Goal: Information Seeking & Learning: Learn about a topic

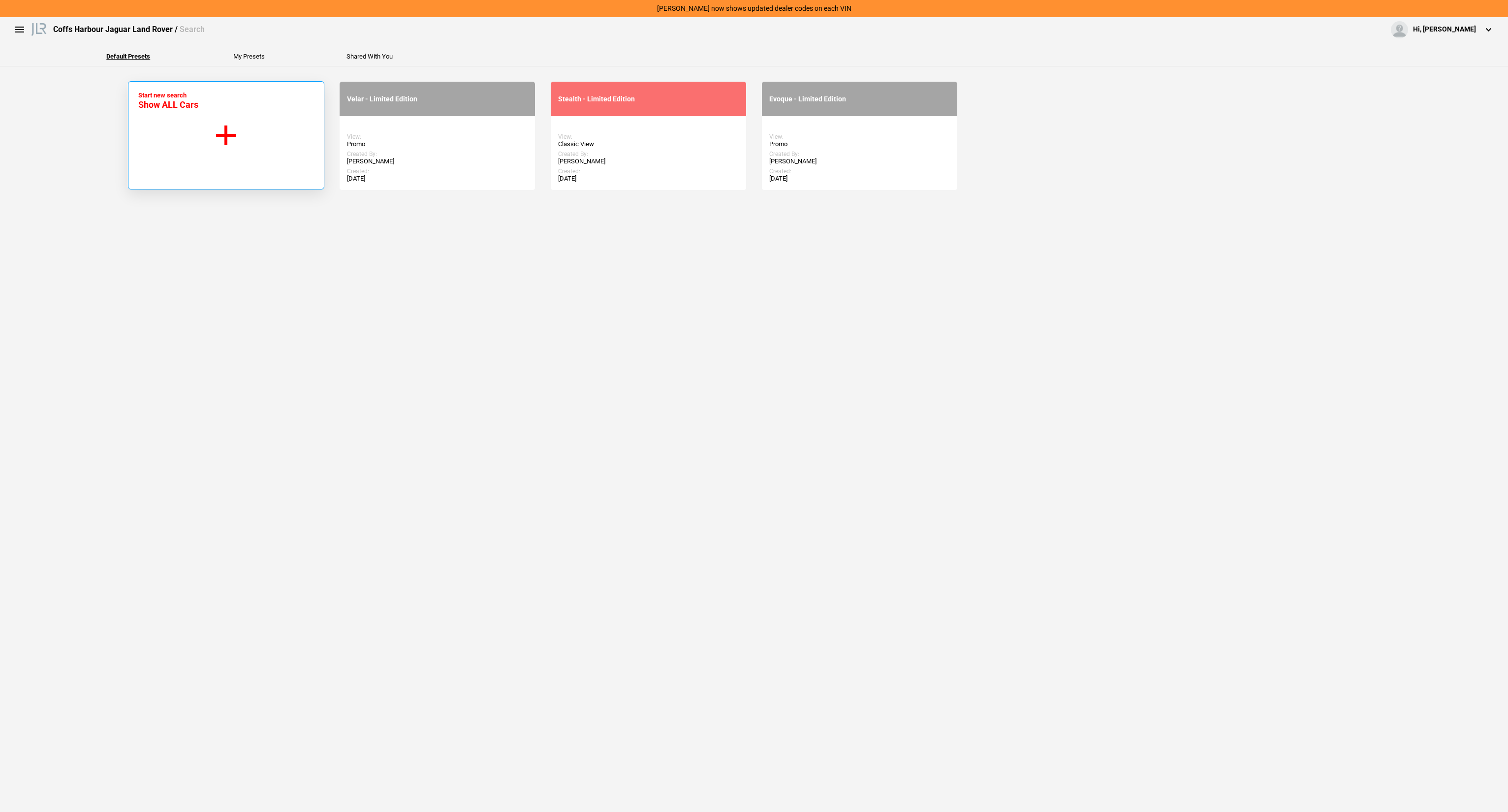
click at [213, 147] on button "Start new search Show ALL Cars" at bounding box center [226, 135] width 196 height 108
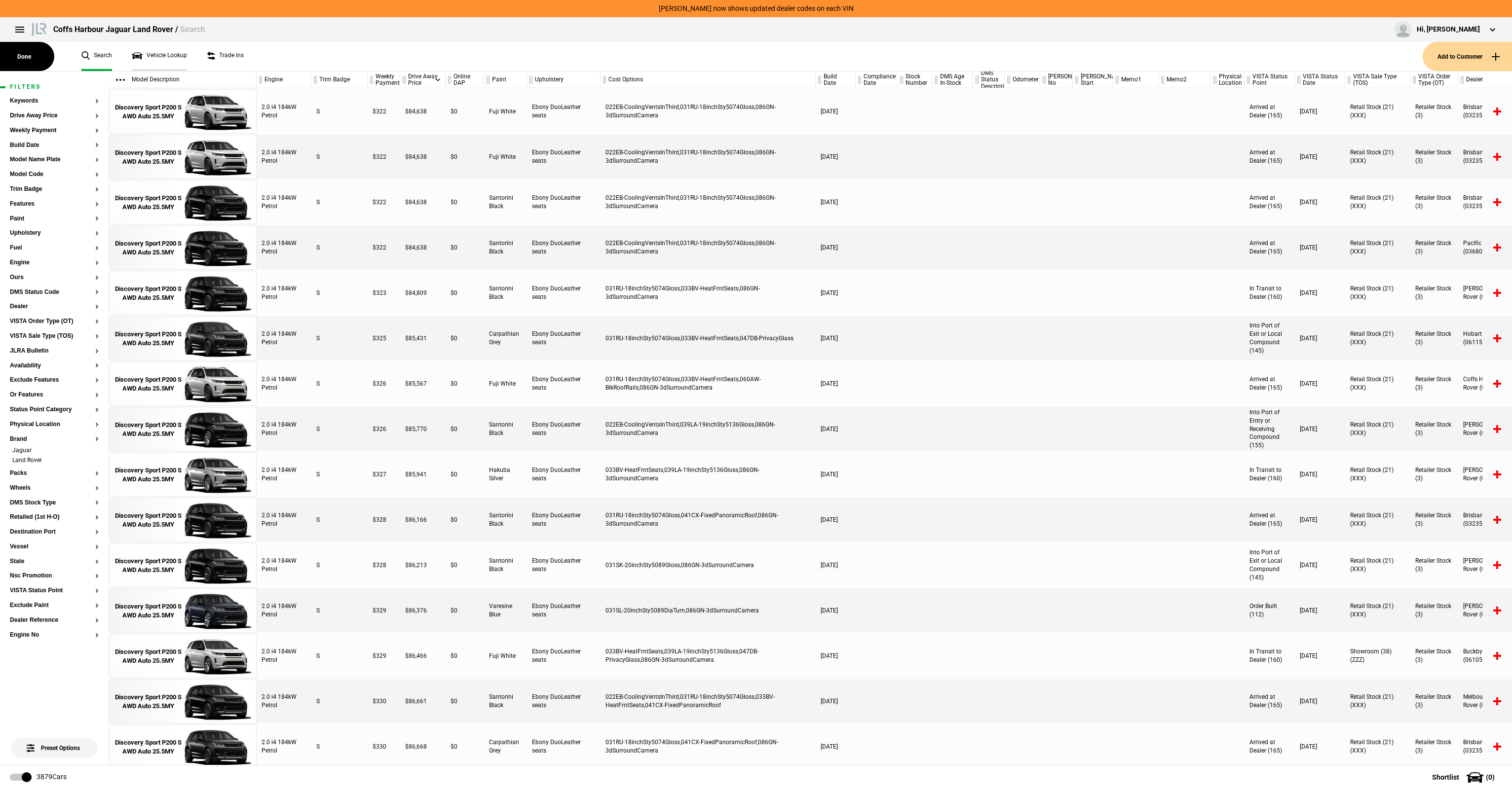
click at [158, 55] on link "Vehicle Lookup" at bounding box center [159, 56] width 55 height 29
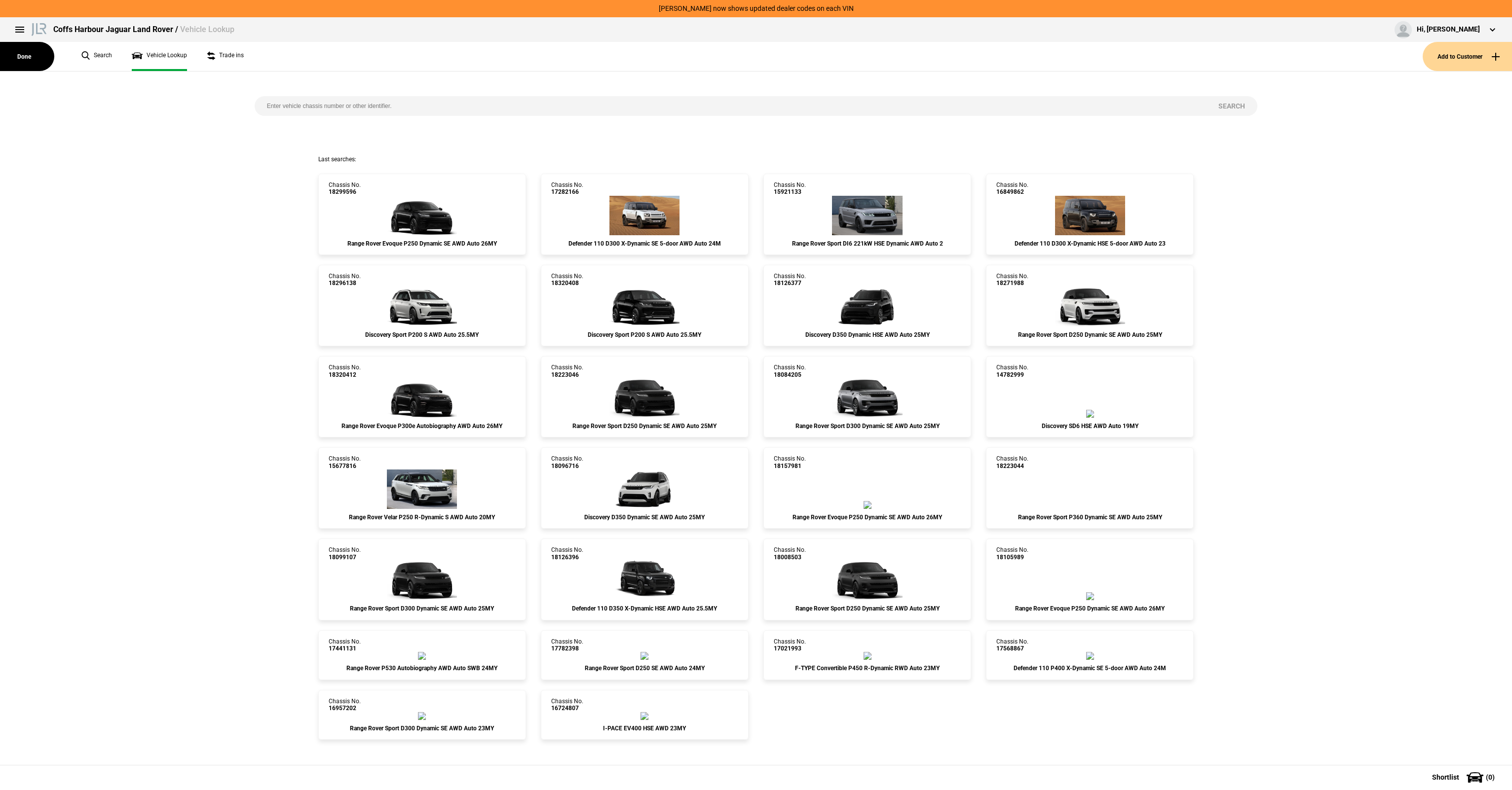
click at [347, 118] on div "Search" at bounding box center [756, 113] width 1018 height 84
click at [356, 100] on input "search" at bounding box center [730, 106] width 951 height 20
type input "De"
click at [101, 61] on link "Search" at bounding box center [97, 56] width 30 height 29
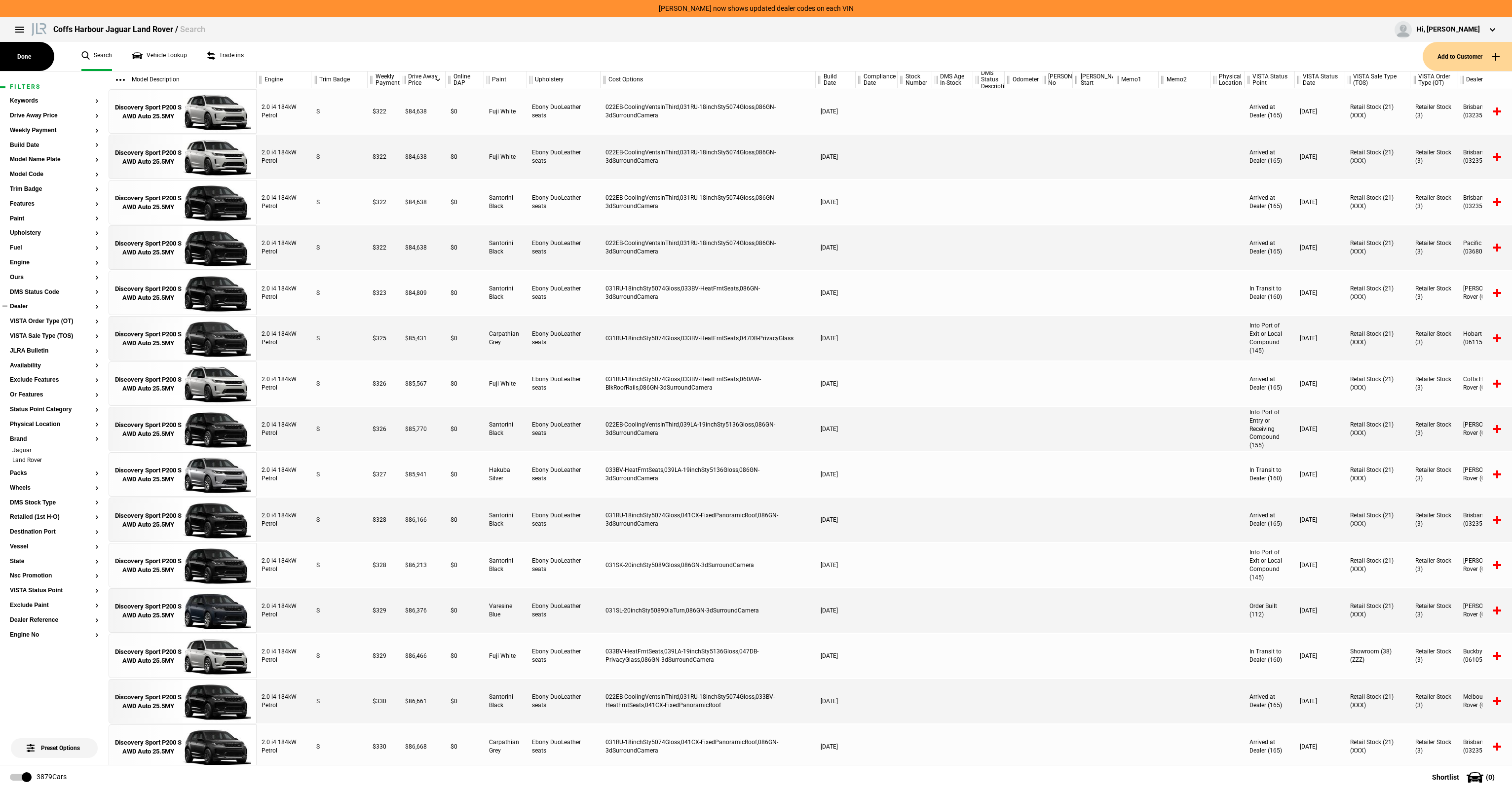
click at [26, 305] on button "Dealer" at bounding box center [54, 307] width 89 height 7
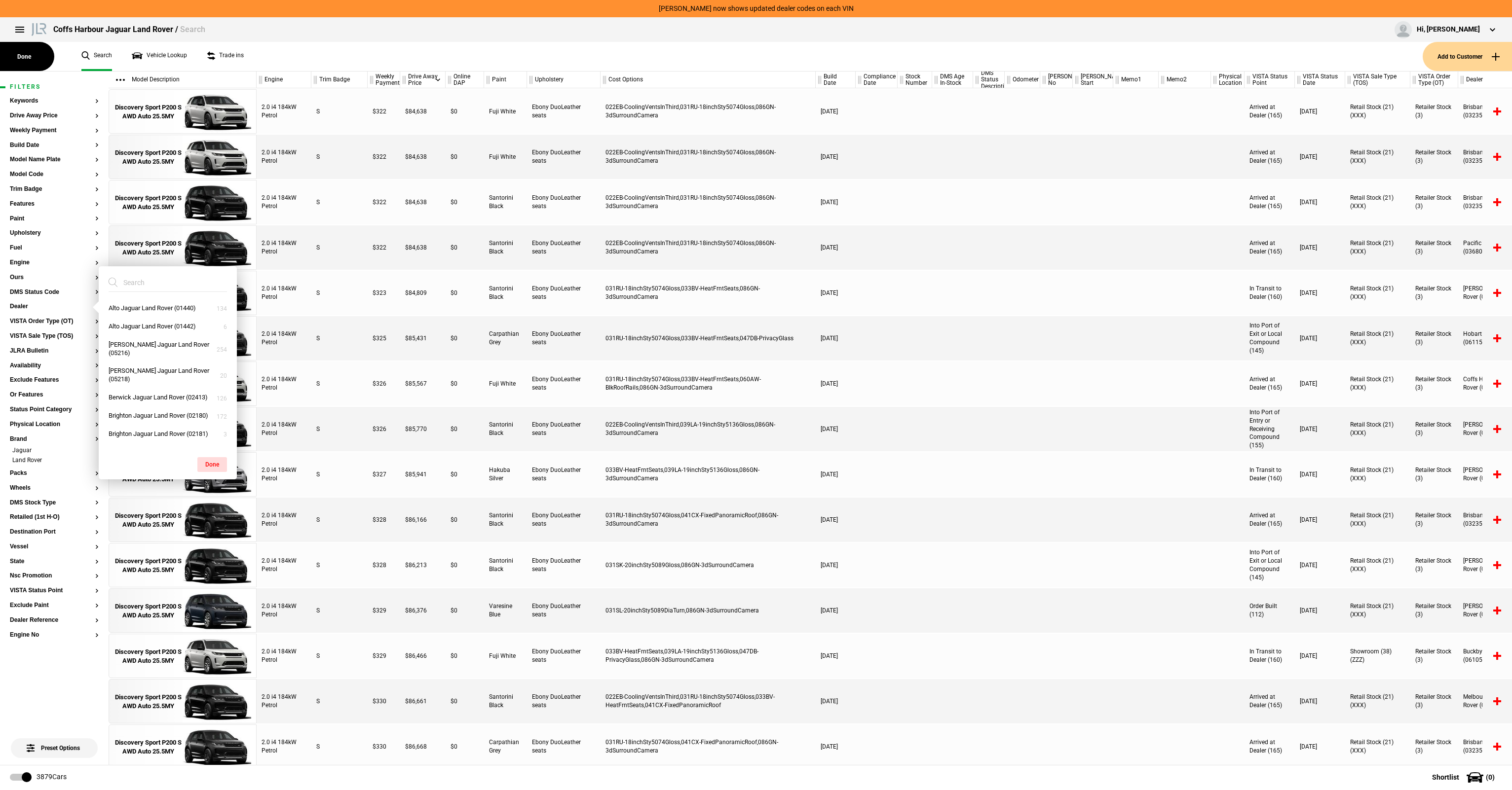
click at [160, 283] on input "search" at bounding box center [162, 282] width 107 height 18
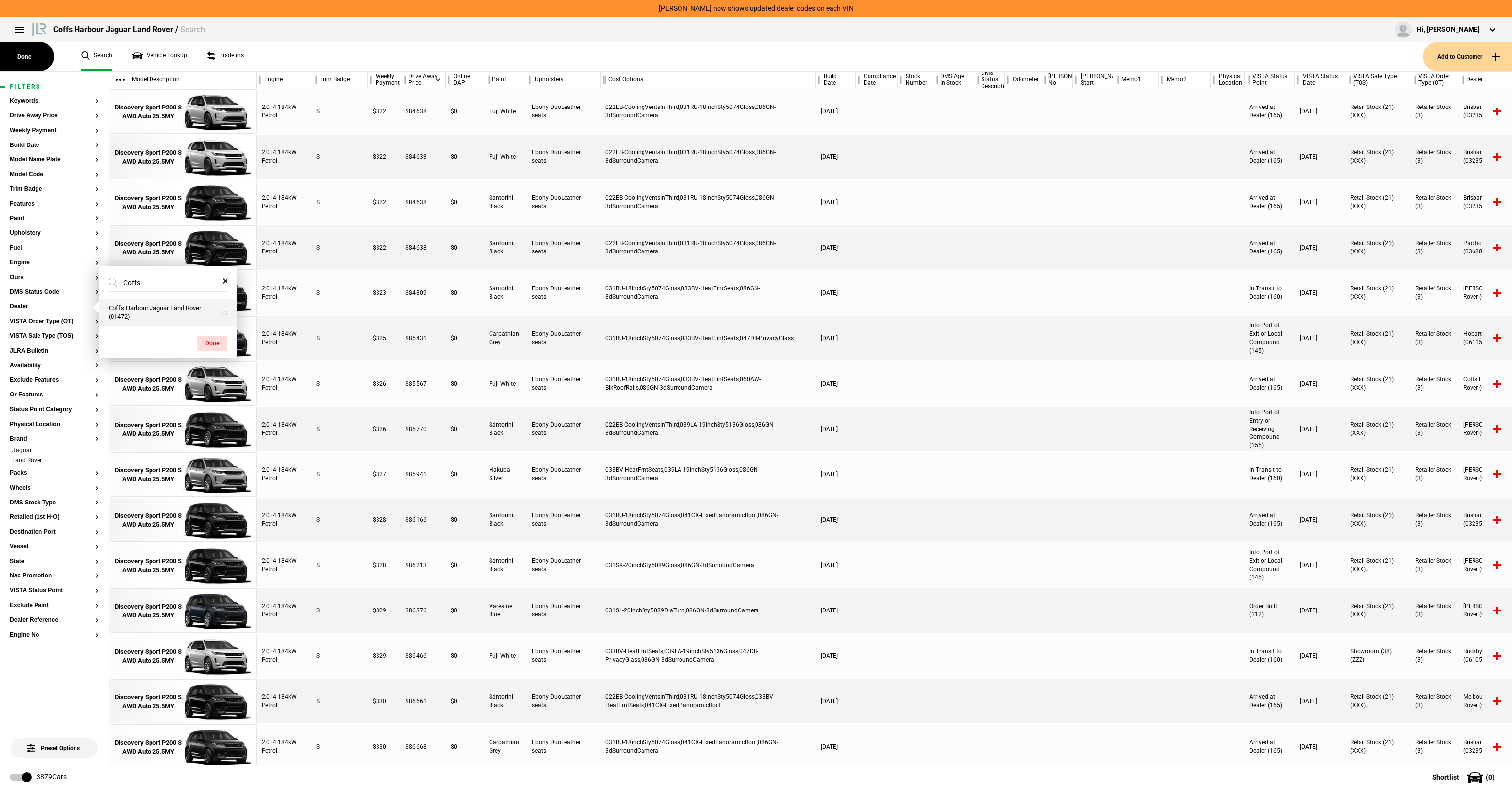
type input "Coffs"
click at [119, 305] on button "Coffs Harbour Jaguar Land Rover (01472)" at bounding box center [168, 313] width 138 height 26
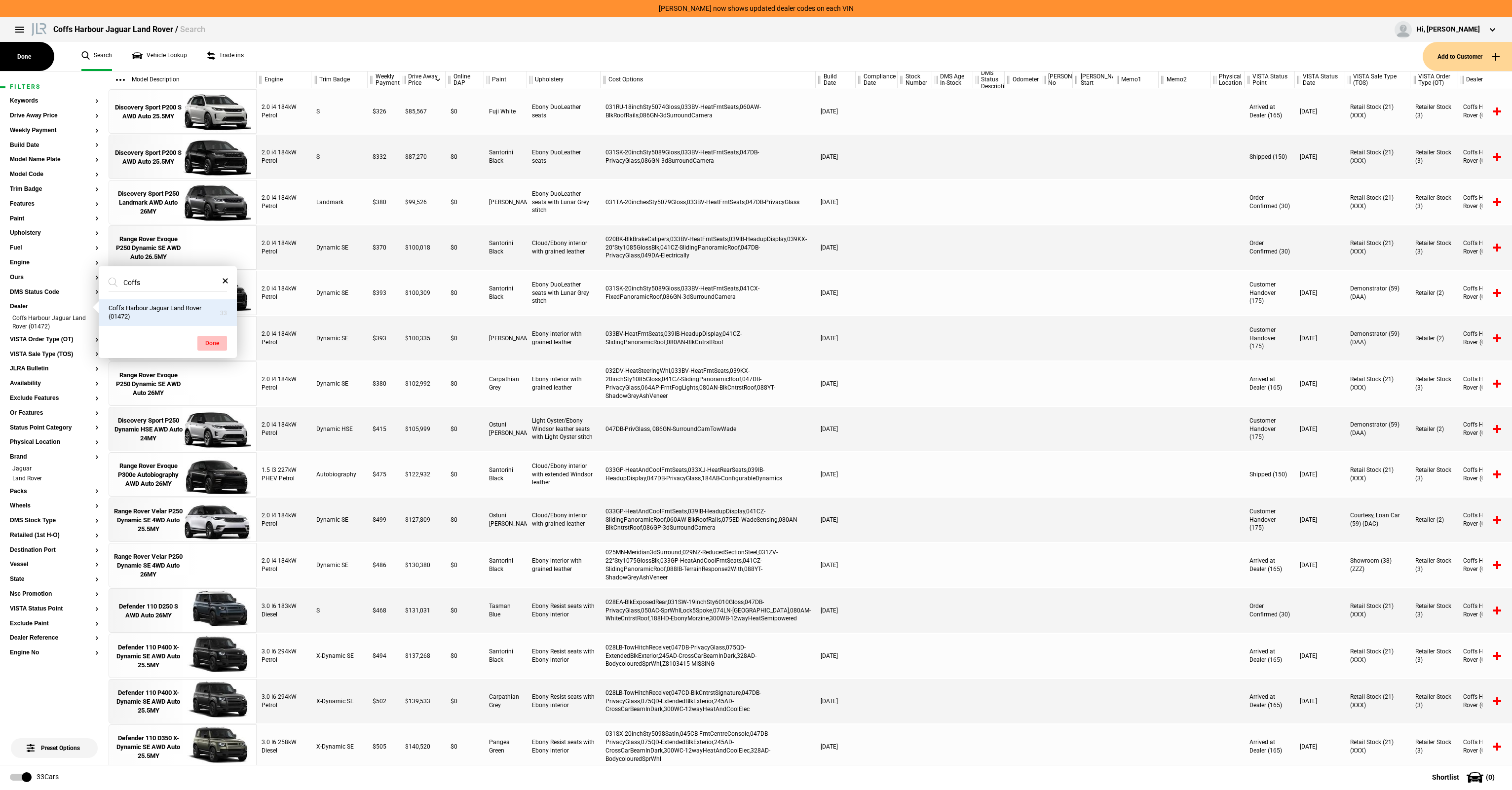
click at [211, 340] on button "Done" at bounding box center [212, 343] width 30 height 15
click at [42, 161] on button "Model Name Plate" at bounding box center [54, 160] width 89 height 7
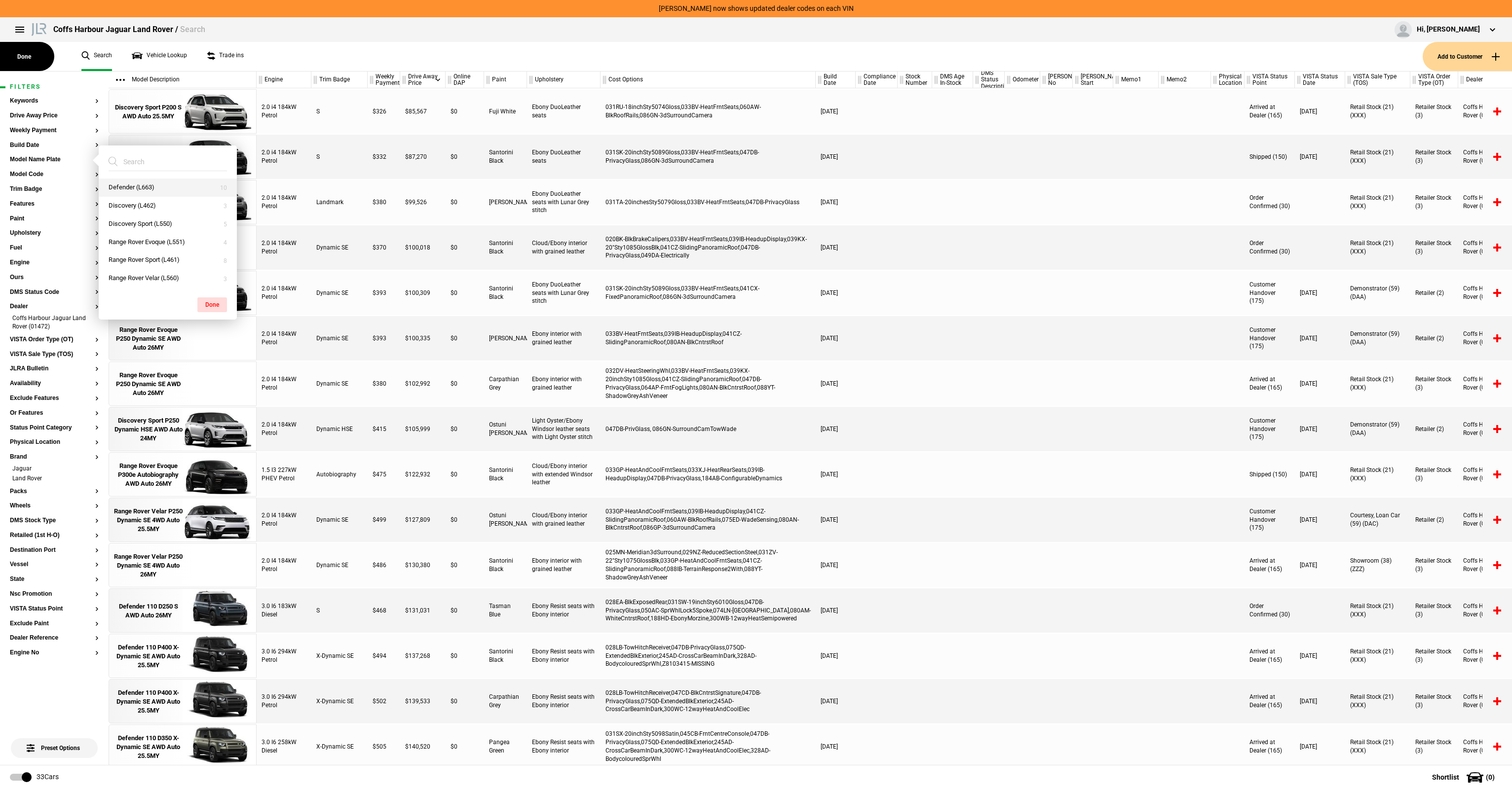
click at [161, 181] on button "Defender (L663)" at bounding box center [168, 188] width 138 height 19
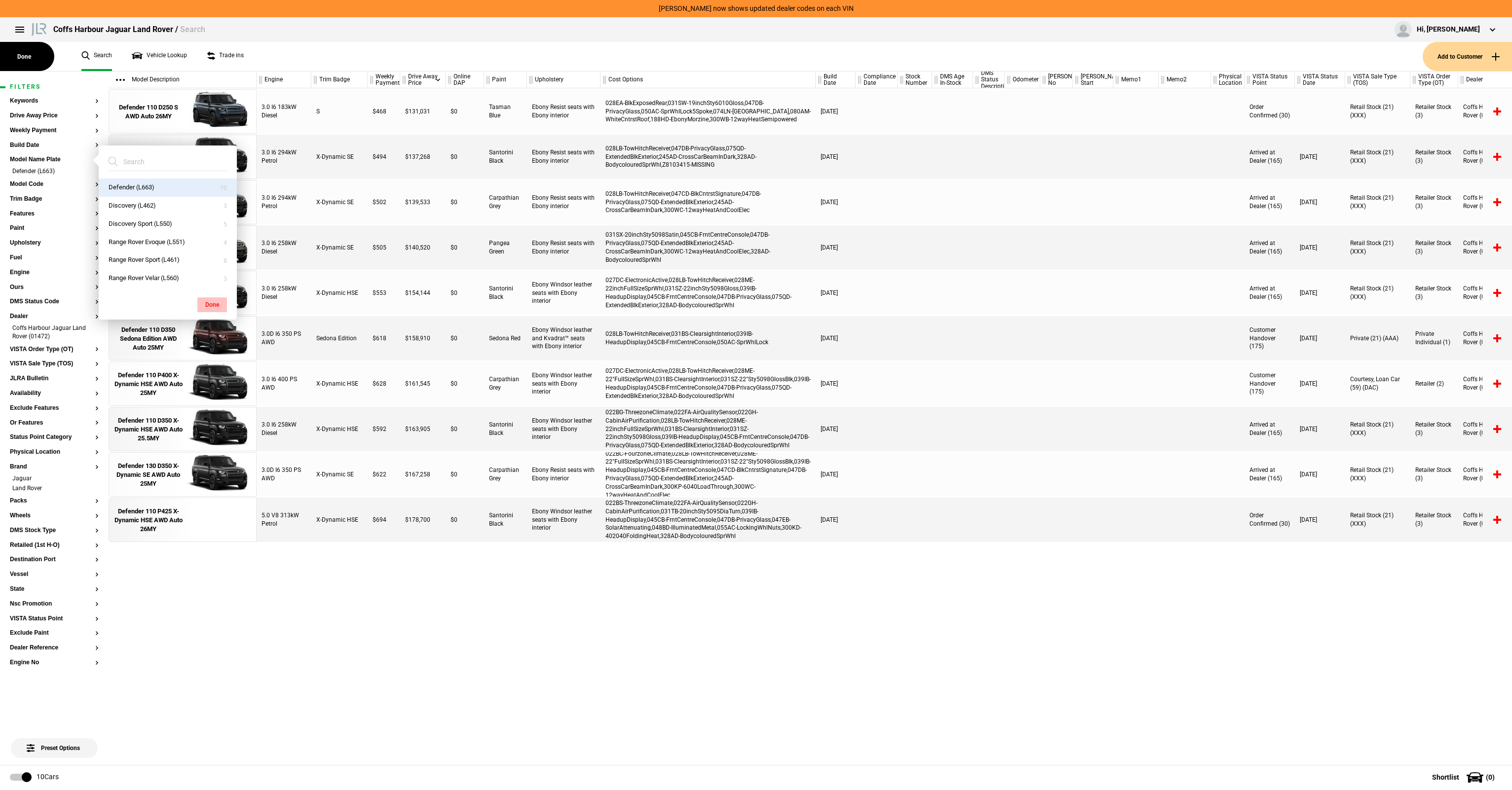
click at [213, 299] on button "Done" at bounding box center [212, 305] width 30 height 15
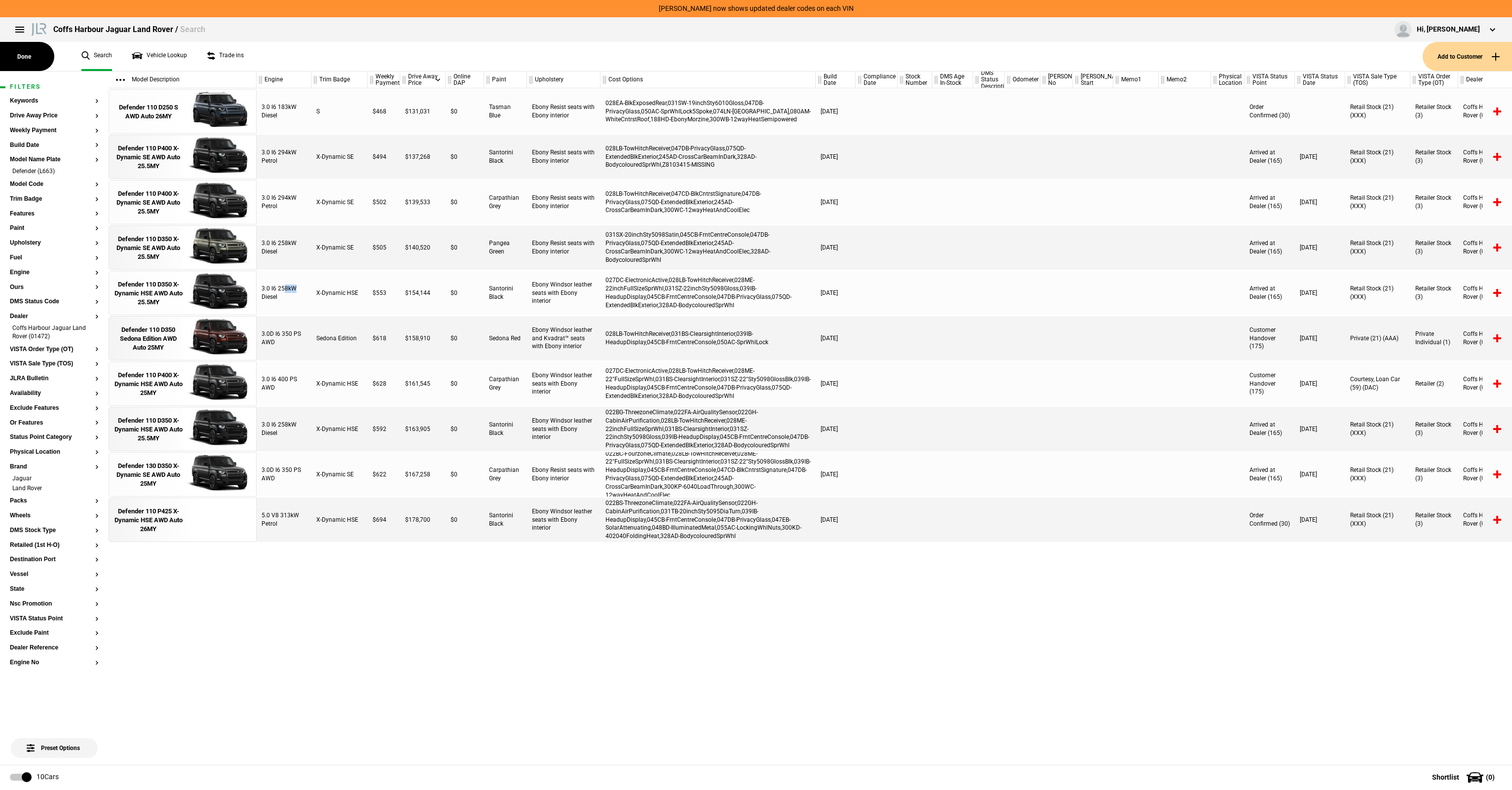
drag, startPoint x: 284, startPoint y: 291, endPoint x: 303, endPoint y: 293, distance: 19.1
click at [303, 293] on div "3.0 I6 258kW Diesel" at bounding box center [284, 293] width 55 height 44
click at [280, 293] on div "3.0 I6 258kW Diesel" at bounding box center [284, 293] width 55 height 44
click at [277, 518] on div "5.0 V8 313kW Petrol" at bounding box center [284, 519] width 55 height 44
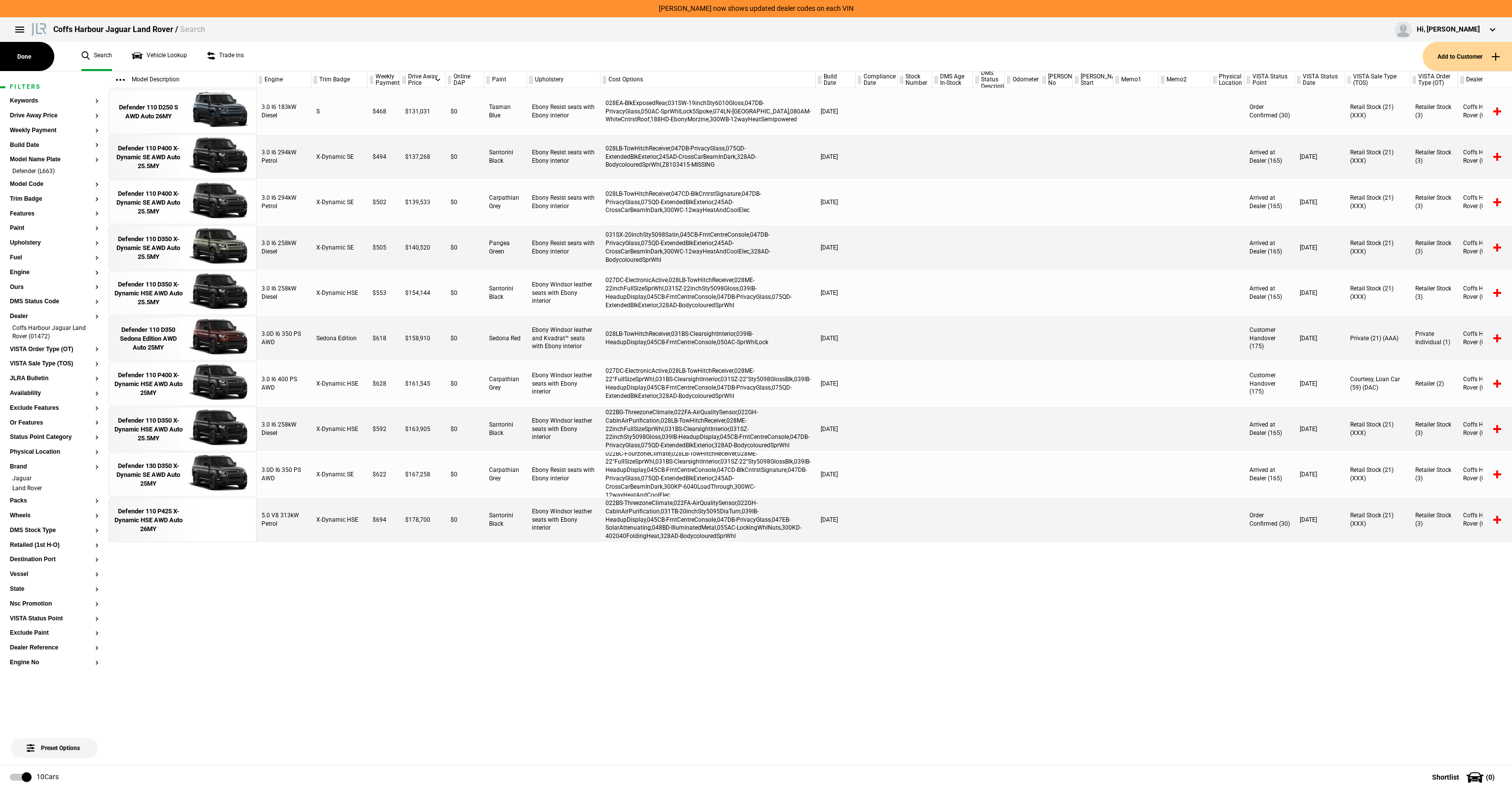
drag, startPoint x: 833, startPoint y: 518, endPoint x: 857, endPoint y: 520, distance: 24.1
click at [857, 520] on div "5.0 V8 313kW Petrol X-Dynamic HSE $694 $178,700 $0 Santorini Black Ebony Windso…" at bounding box center [884, 519] width 1255 height 44
click at [857, 520] on div at bounding box center [876, 519] width 42 height 44
click at [793, 520] on div "022BS-ThreezoneClimate,022FA-AirQualitySensor,022GH-CabinAirPurification,031TB-…" at bounding box center [708, 519] width 215 height 44
drag, startPoint x: 837, startPoint y: 526, endPoint x: 851, endPoint y: 528, distance: 14.1
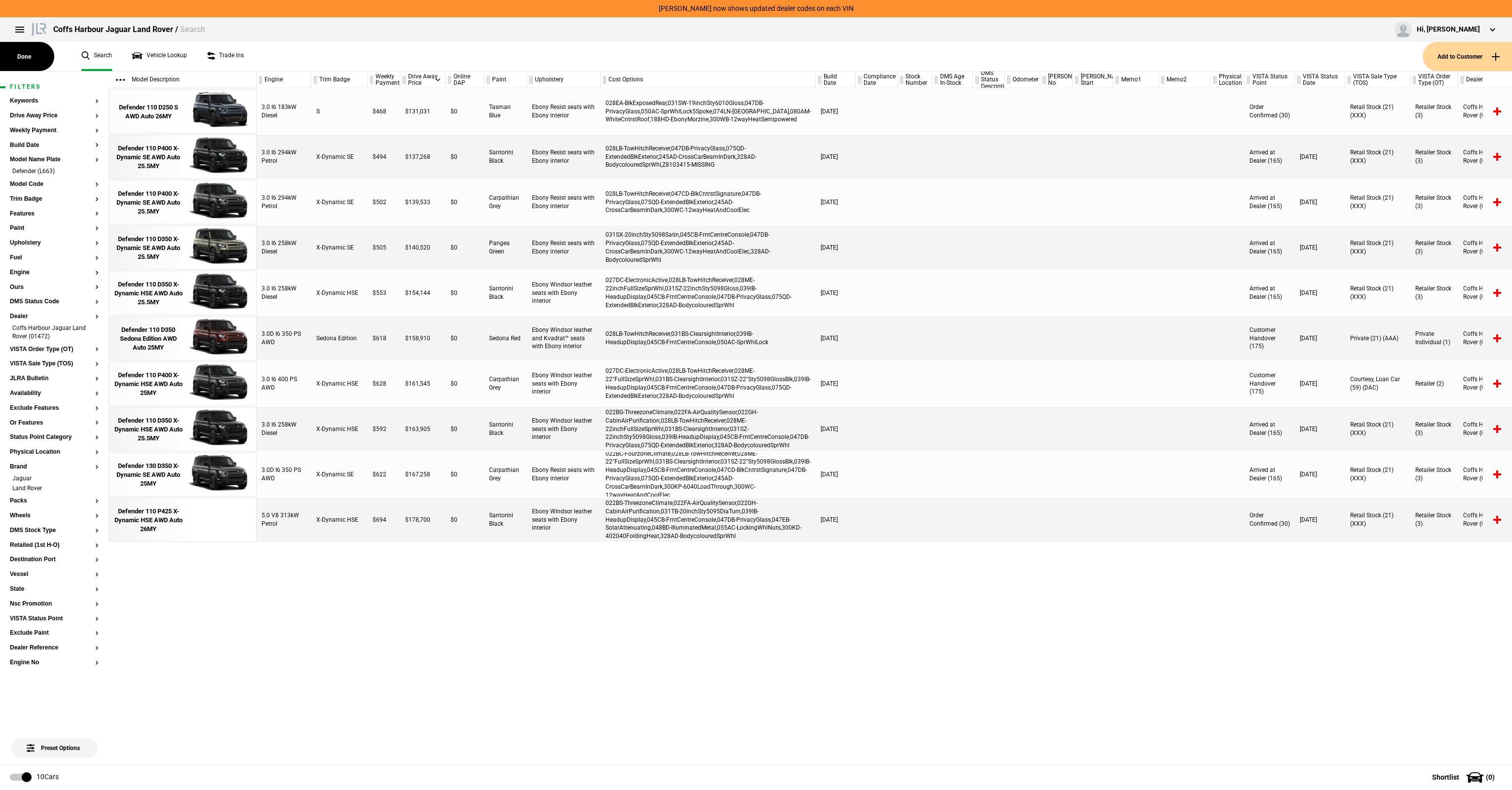
click at [851, 528] on div "[DATE]" at bounding box center [836, 519] width 40 height 44
click at [828, 523] on div "[DATE]" at bounding box center [836, 519] width 40 height 44
drag, startPoint x: 829, startPoint y: 522, endPoint x: 855, endPoint y: 522, distance: 26.0
click at [855, 522] on div "5.0 V8 313kW Petrol X-Dynamic HSE $694 $178,700 $0 Santorini Black Ebony Windso…" at bounding box center [884, 519] width 1255 height 44
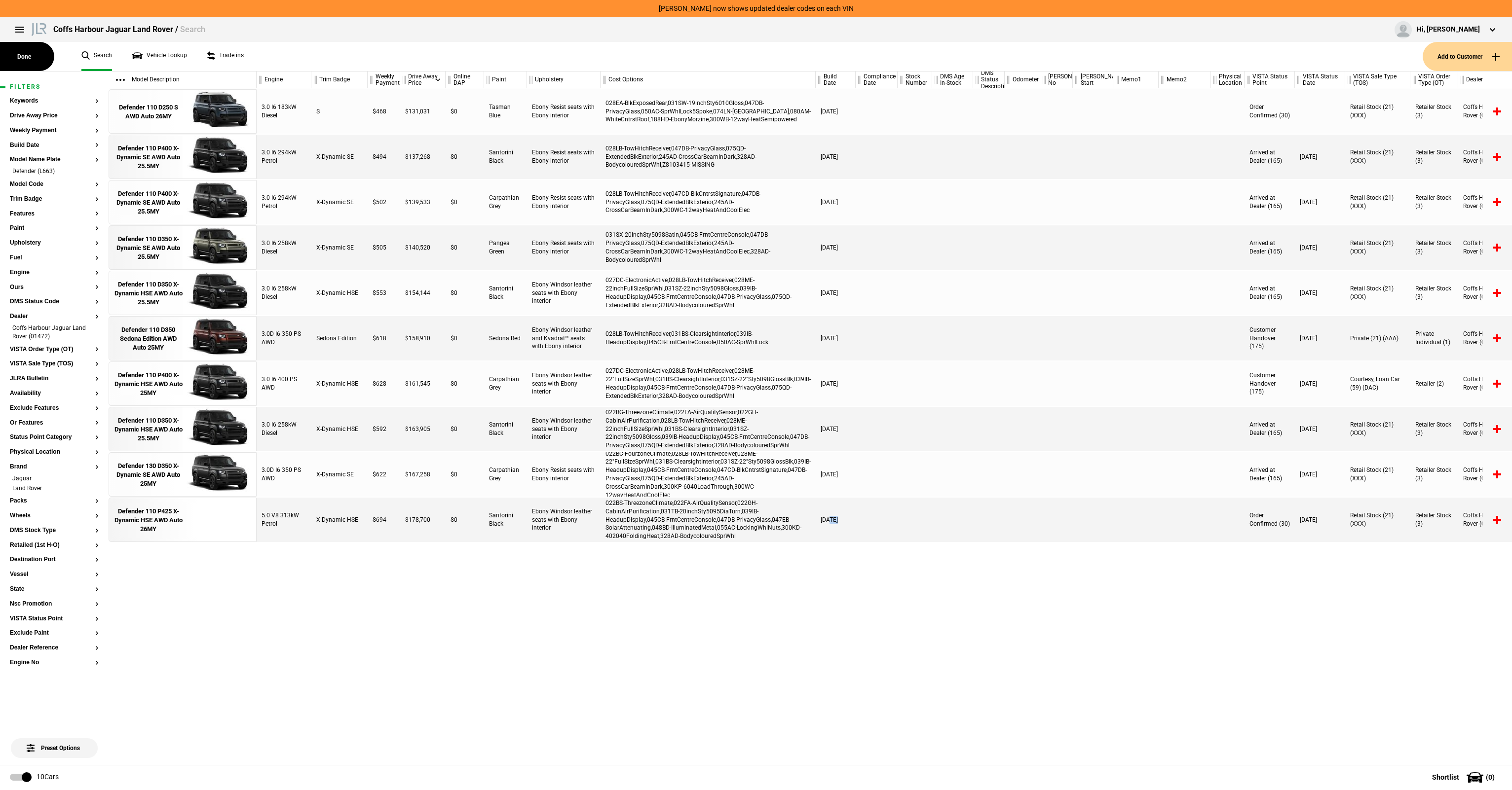
click at [855, 526] on div at bounding box center [876, 519] width 42 height 44
click at [172, 513] on div "Defender 110 P425 X-Dynamic HSE AWD Auto 26MY" at bounding box center [148, 520] width 69 height 27
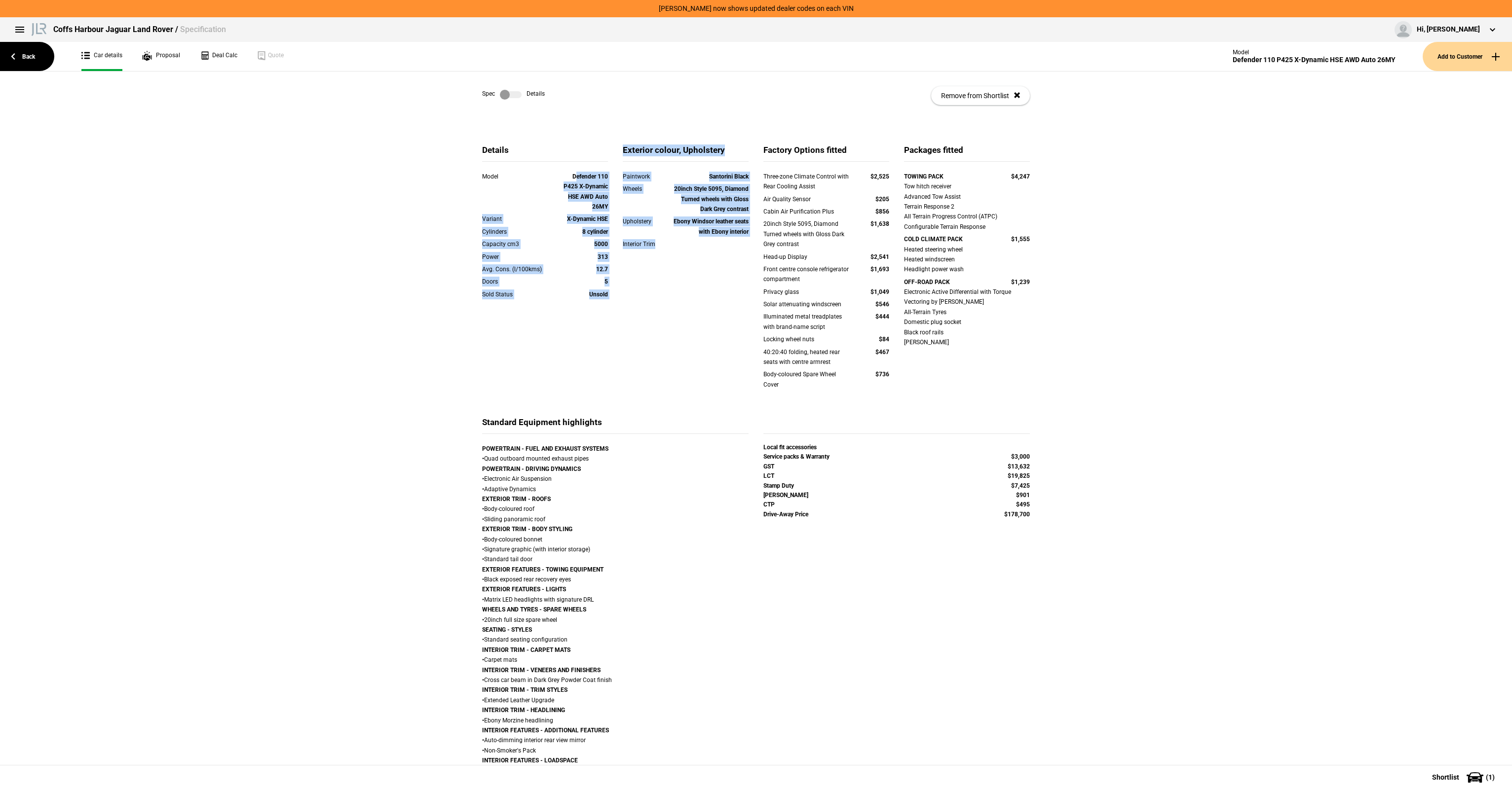
drag, startPoint x: 573, startPoint y: 179, endPoint x: 665, endPoint y: 266, distance: 126.6
click at [665, 266] on div "Details Model Defender 110 P425 X-Dynamic HSE AWD Auto 26MY Variant X-Dynamic H…" at bounding box center [755, 280] width 563 height 272
click at [592, 220] on strong "X-Dynamic HSE" at bounding box center [588, 219] width 41 height 7
drag, startPoint x: 617, startPoint y: 225, endPoint x: 638, endPoint y: 278, distance: 57.0
click at [638, 278] on div "Details Model Defender 110 P425 X-Dynamic HSE AWD Auto 26MY Variant X-Dynamic H…" at bounding box center [755, 280] width 563 height 272
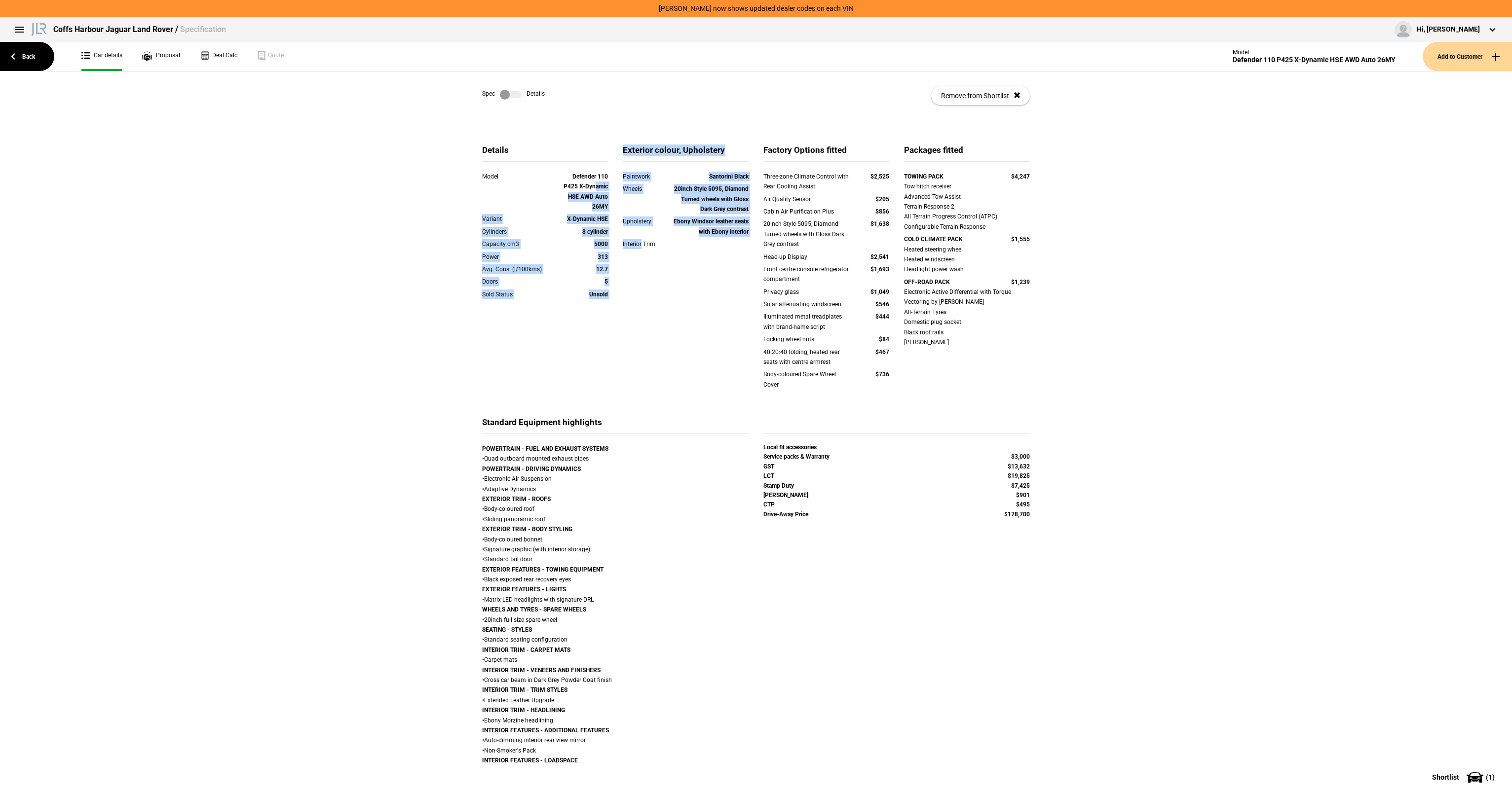
drag, startPoint x: 638, startPoint y: 278, endPoint x: 633, endPoint y: 264, distance: 14.9
click at [638, 278] on div "Details Model Defender 110 P425 X-Dynamic HSE AWD Auto 26MY Variant X-Dynamic H…" at bounding box center [755, 280] width 563 height 272
click at [616, 255] on div "Exterior colour, Upholstery Paintwork Santorini Black Wheels 20inch Style 5095,…" at bounding box center [686, 211] width 140 height 132
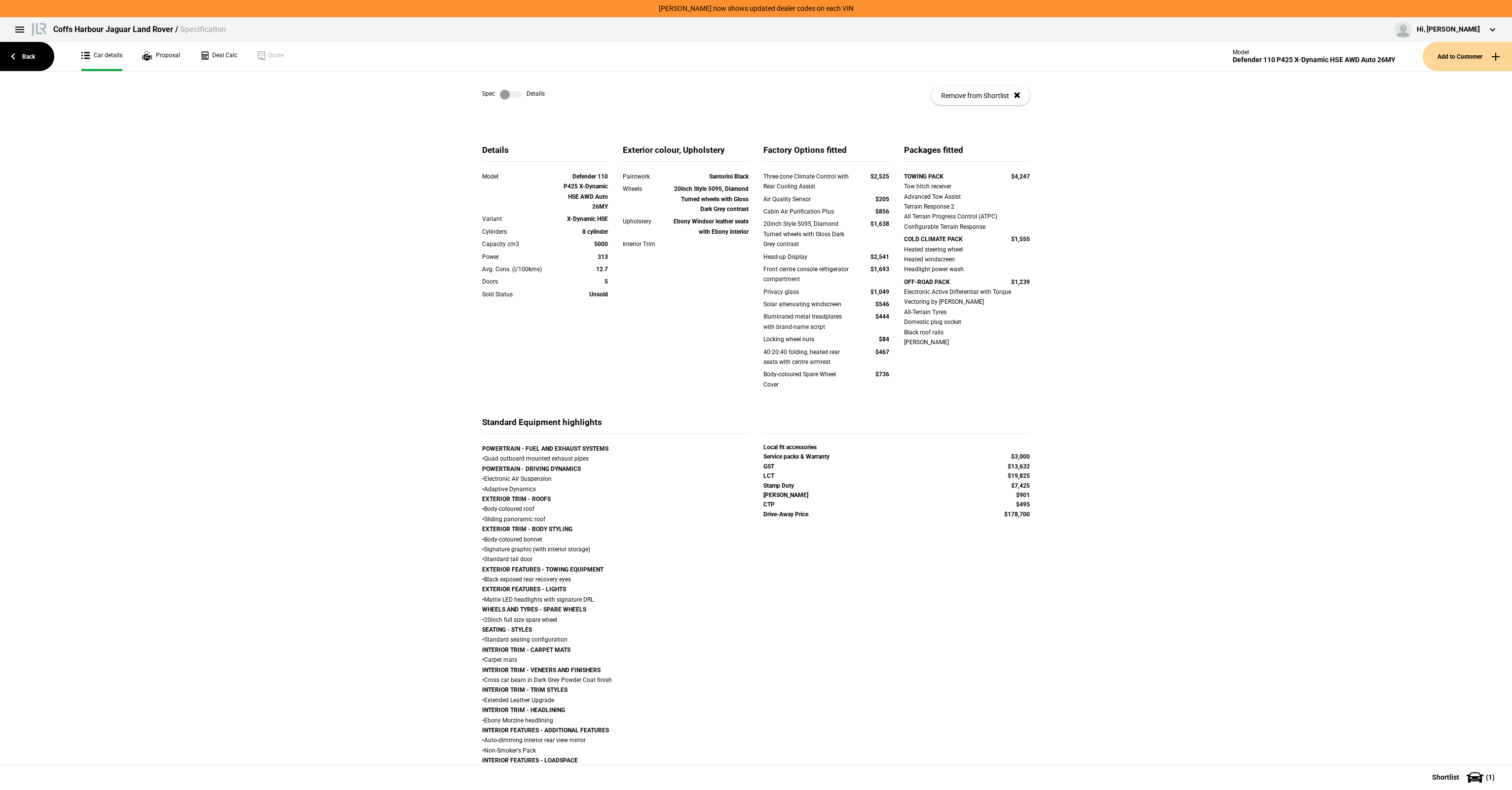
click at [602, 240] on div "5000" at bounding box center [582, 244] width 50 height 10
drag, startPoint x: 584, startPoint y: 184, endPoint x: 598, endPoint y: 303, distance: 119.8
click at [598, 303] on div "Model Defender 110 P425 X-Dynamic HSE AWD Auto 26MY Variant X-Dynamic HSE Cylin…" at bounding box center [545, 241] width 126 height 140
drag, startPoint x: 598, startPoint y: 303, endPoint x: 599, endPoint y: 295, distance: 8.1
click at [596, 303] on div "Model Defender 110 P425 X-Dynamic HSE AWD Auto 26MY Variant X-Dynamic HSE Cylin…" at bounding box center [545, 241] width 126 height 140
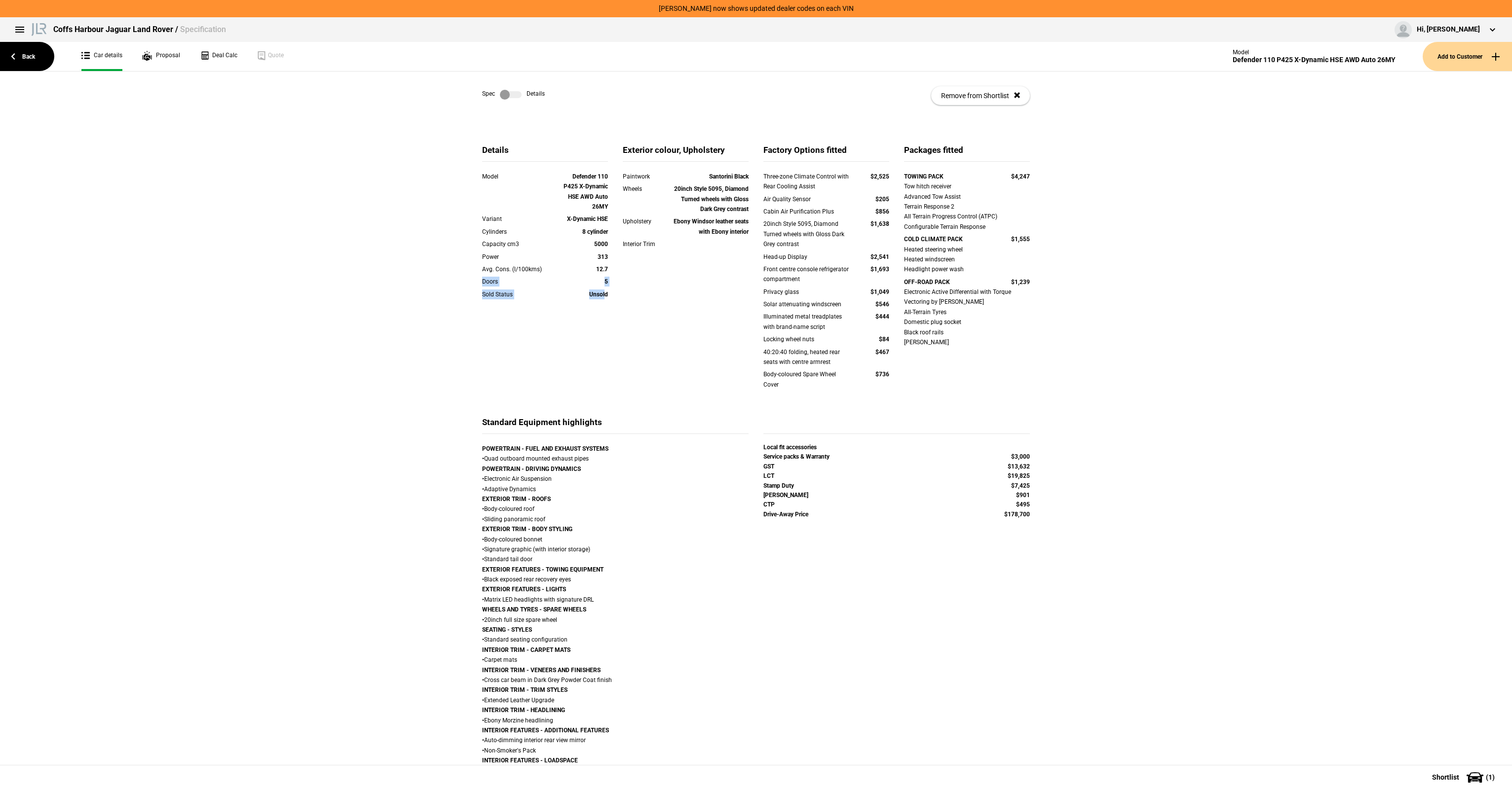
drag, startPoint x: 602, startPoint y: 291, endPoint x: 606, endPoint y: 260, distance: 31.3
click at [606, 260] on div "Model Defender 110 P425 X-Dynamic HSE AWD Auto 26MY Variant X-Dynamic HSE Cylin…" at bounding box center [545, 241] width 126 height 140
drag, startPoint x: 606, startPoint y: 260, endPoint x: 629, endPoint y: 238, distance: 31.8
click at [607, 259] on div "Power 313" at bounding box center [545, 258] width 140 height 13
drag, startPoint x: 717, startPoint y: 176, endPoint x: 732, endPoint y: 174, distance: 15.1
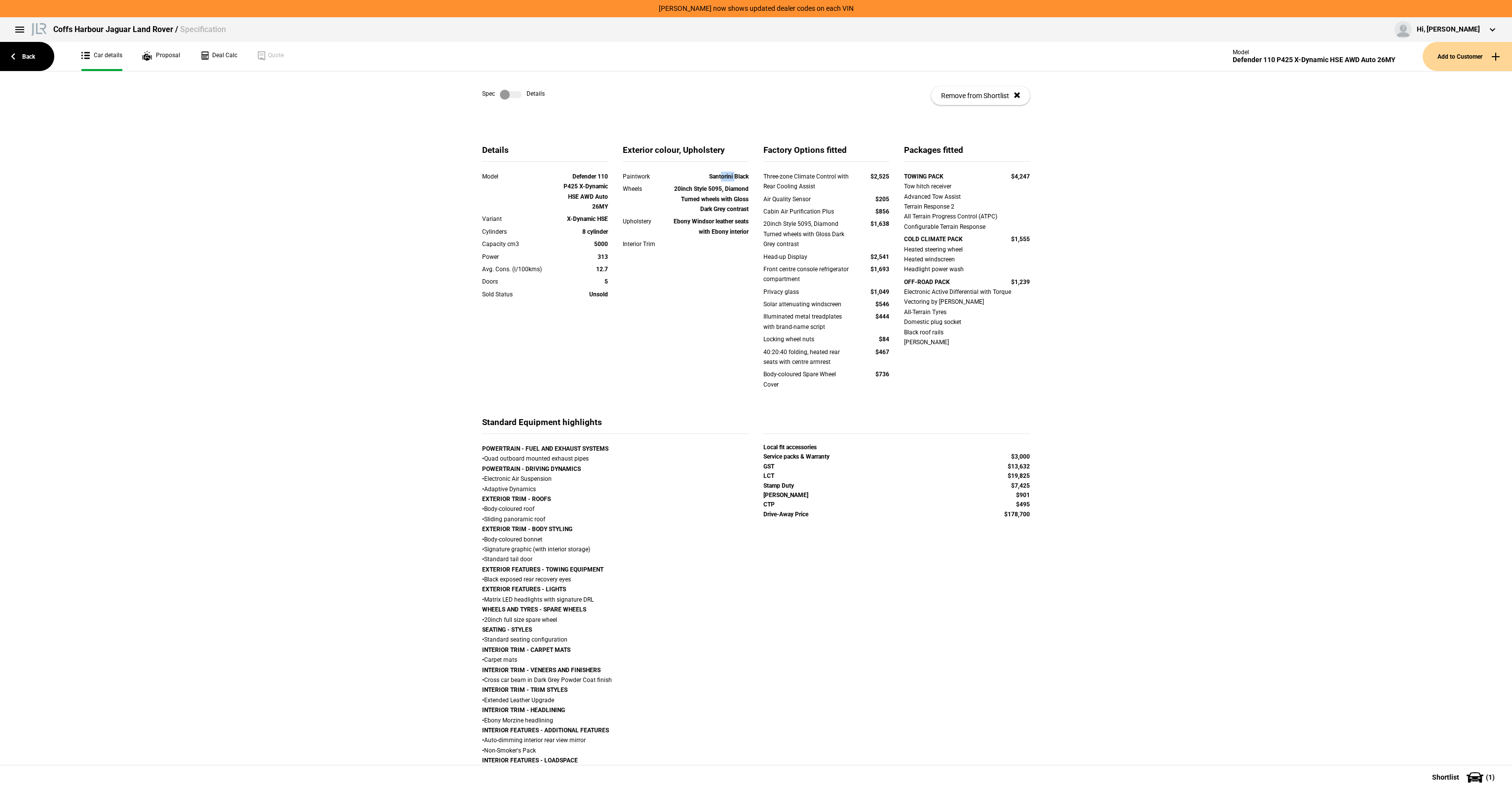
click at [732, 174] on strong "Santorini Black" at bounding box center [729, 176] width 40 height 7
drag, startPoint x: 704, startPoint y: 186, endPoint x: 718, endPoint y: 190, distance: 14.6
click at [718, 190] on strong "20inch Style 5095, Diamond Turned wheels with Gloss Dark Grey contrast" at bounding box center [711, 199] width 74 height 27
click at [722, 191] on strong "20inch Style 5095, Diamond Turned wheels with Gloss Dark Grey contrast" at bounding box center [711, 199] width 74 height 27
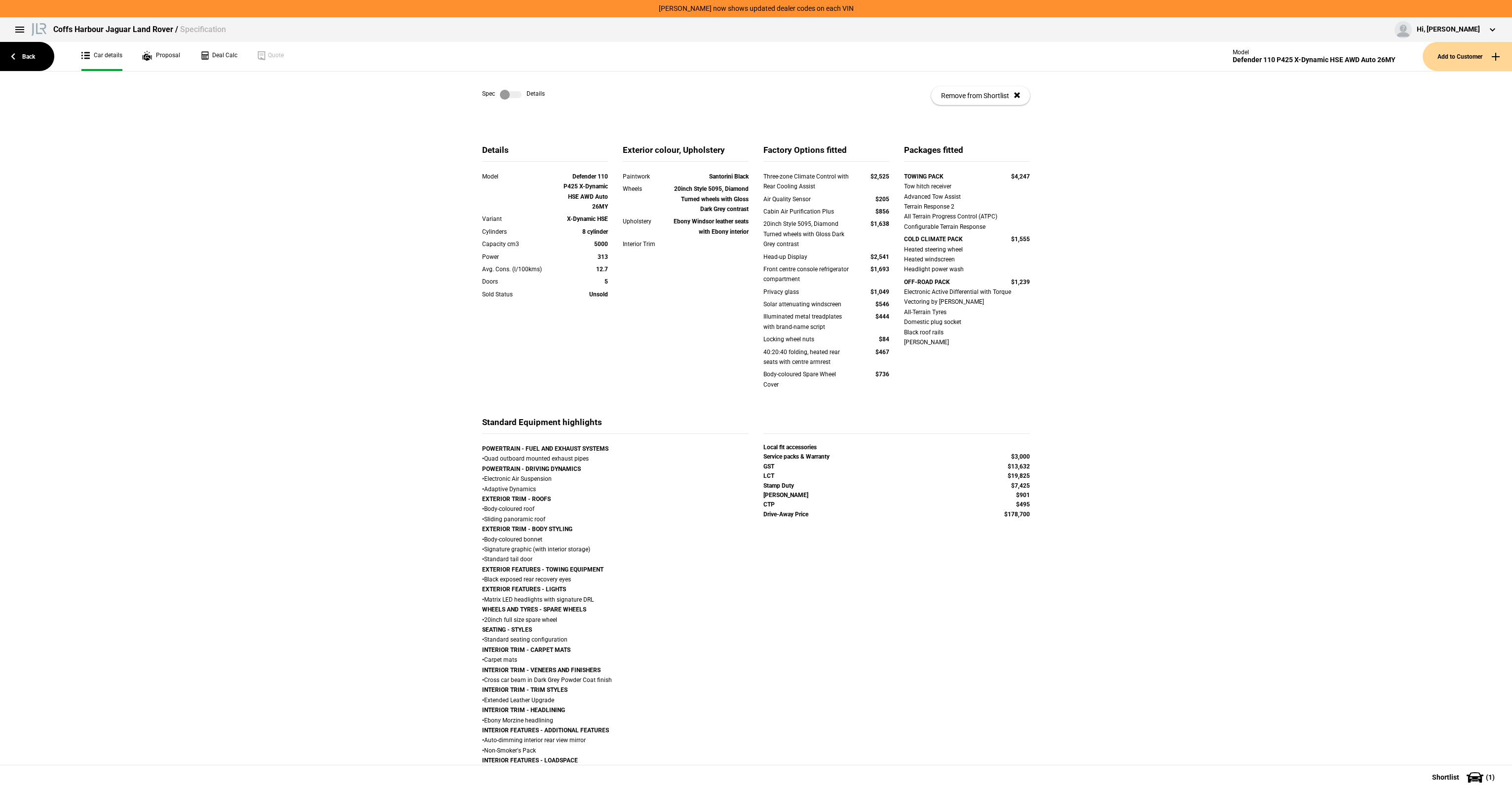
click at [506, 91] on label at bounding box center [510, 95] width 22 height 10
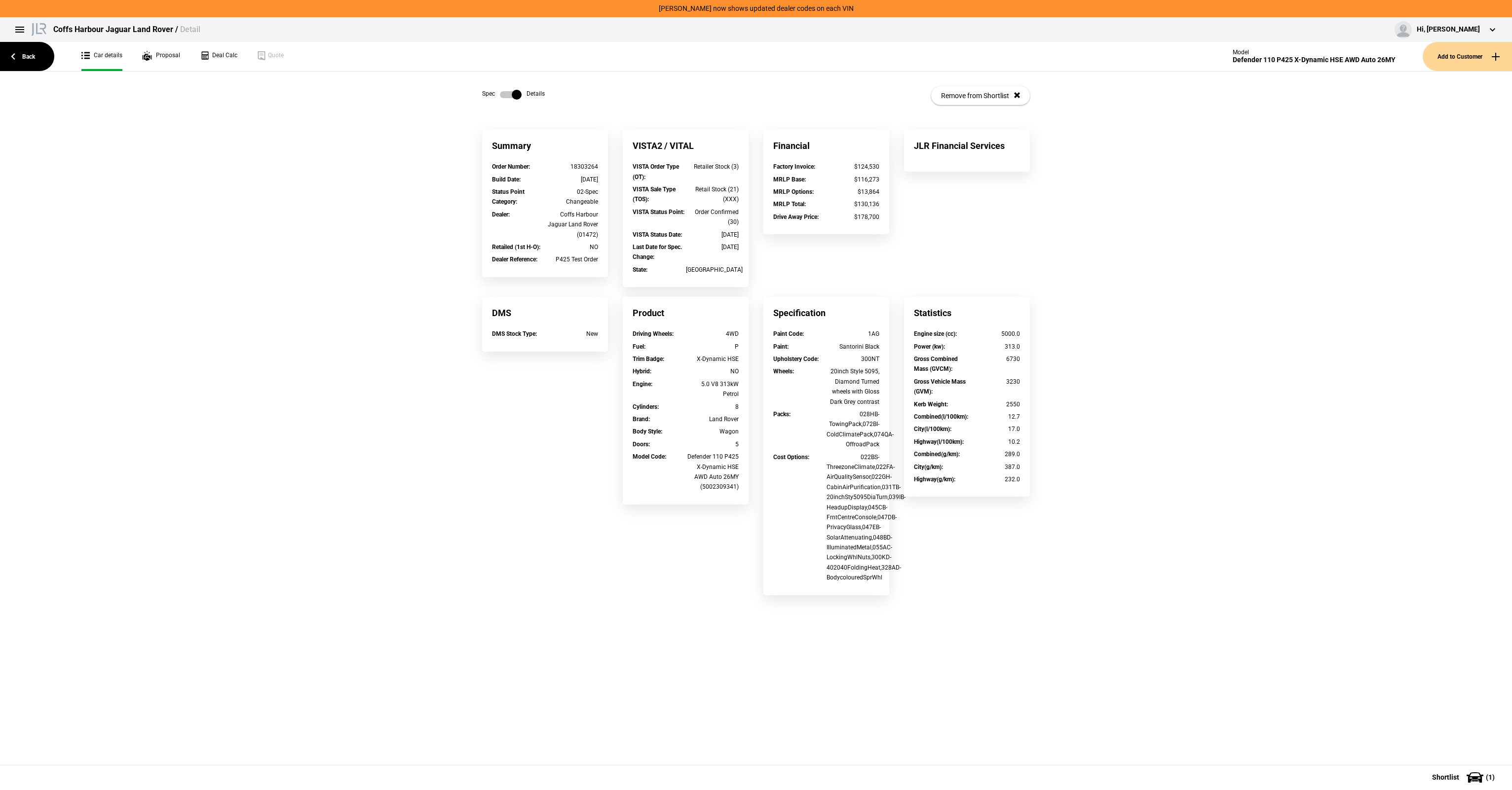
click at [513, 90] on label at bounding box center [510, 95] width 22 height 10
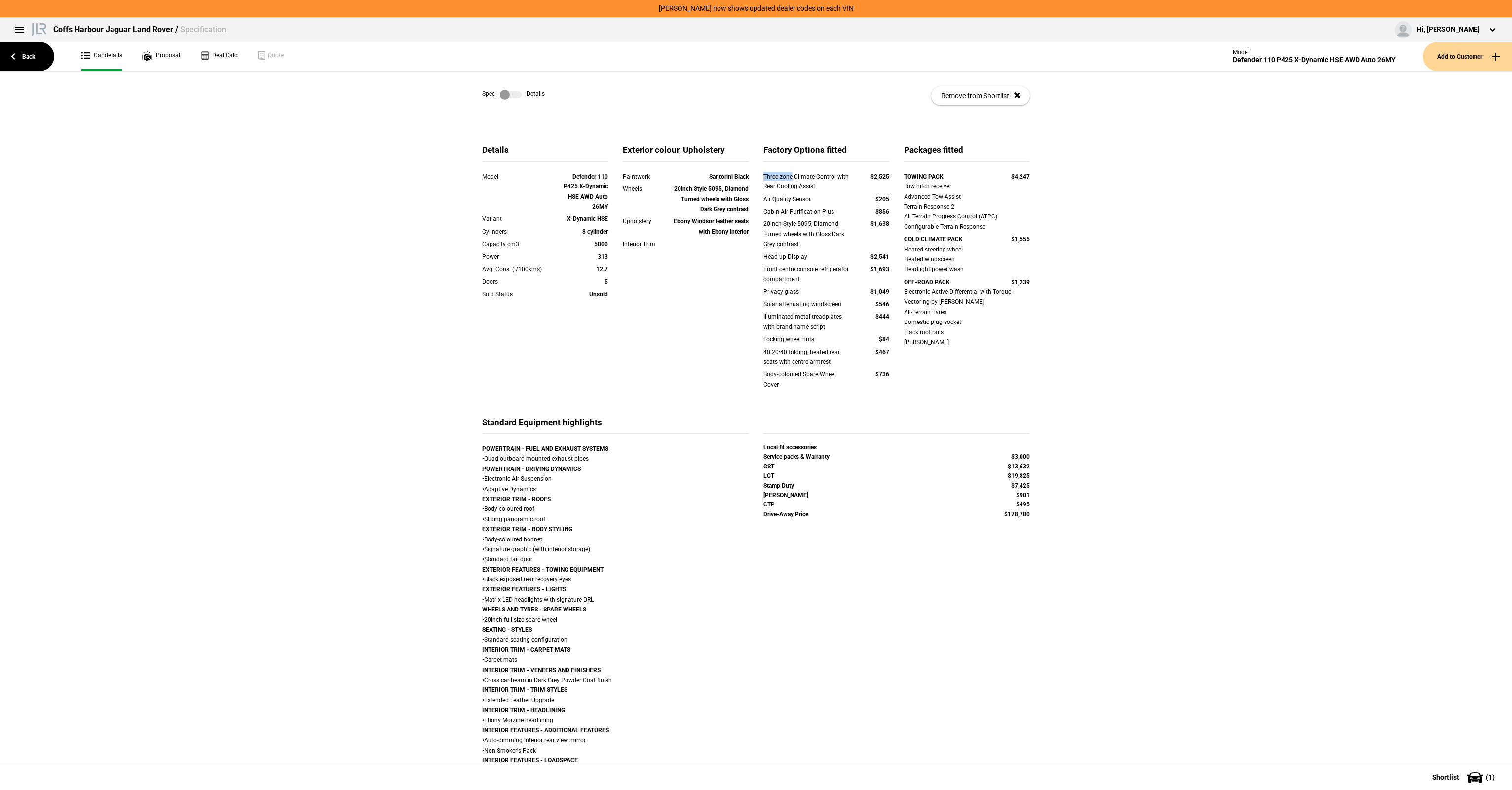
drag, startPoint x: 760, startPoint y: 177, endPoint x: 789, endPoint y: 178, distance: 29.0
click at [789, 178] on div "Three-zone Climate Control with Rear Cooling Assist" at bounding box center [807, 181] width 88 height 21
drag, startPoint x: 815, startPoint y: 246, endPoint x: 795, endPoint y: 215, distance: 36.9
click at [796, 217] on div "Three-zone Climate Control with Rear Cooling Assist $2,525 Air Quality Sensor $…" at bounding box center [826, 287] width 126 height 230
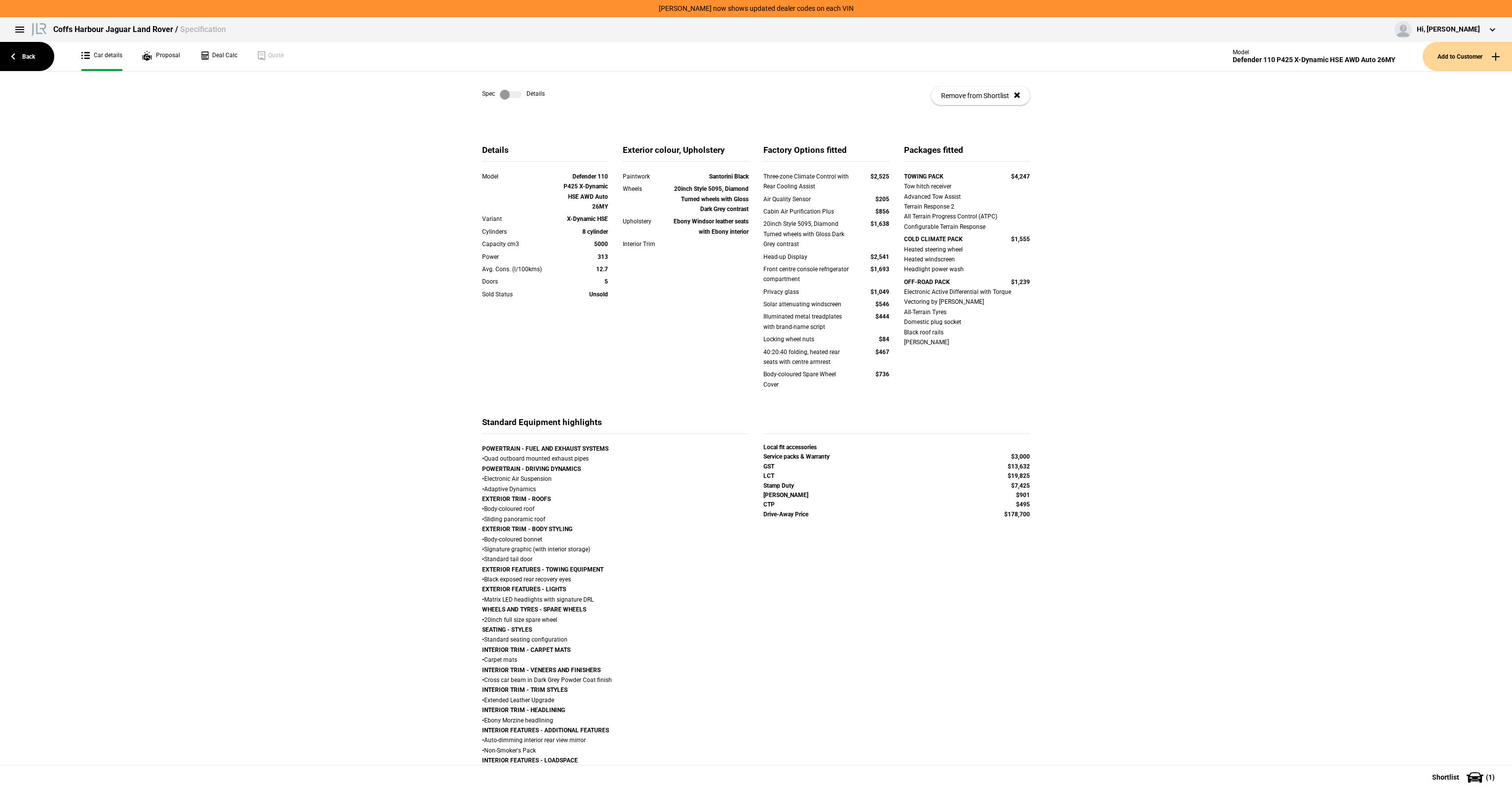
click at [795, 215] on div "Cabin Air Purification Plus" at bounding box center [807, 211] width 88 height 10
drag, startPoint x: 930, startPoint y: 287, endPoint x: 942, endPoint y: 322, distance: 37.0
click at [942, 322] on div "Electronic Active Differential with Torque Vectoring by Braking All-Terrain Tyr…" at bounding box center [967, 317] width 126 height 60
drag, startPoint x: 942, startPoint y: 322, endPoint x: 942, endPoint y: 336, distance: 14.0
click at [943, 323] on div "Electronic Active Differential with Torque Vectoring by Braking All-Terrain Tyr…" at bounding box center [967, 317] width 126 height 60
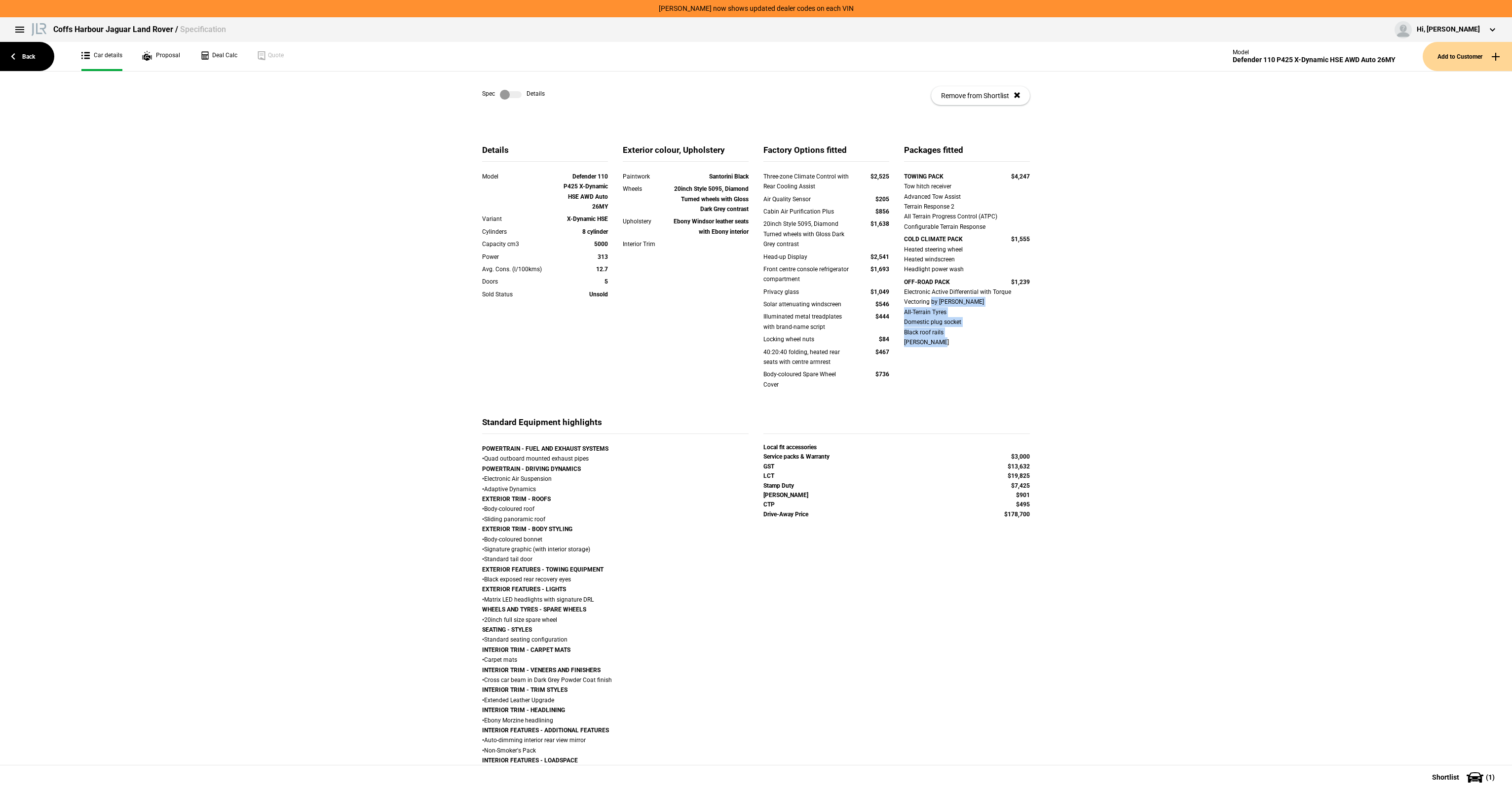
drag, startPoint x: 940, startPoint y: 340, endPoint x: 927, endPoint y: 303, distance: 39.2
click at [927, 303] on div "TOWING PACK $4,247 Tow hitch receiver Advanced Tow Assist Terrain Response 2 Al…" at bounding box center [967, 266] width 126 height 188
drag, startPoint x: 927, startPoint y: 303, endPoint x: 927, endPoint y: 297, distance: 6.0
click at [926, 301] on div "Electronic Active Differential with Torque Vectoring by Braking All-Terrain Tyr…" at bounding box center [967, 317] width 126 height 60
drag, startPoint x: 922, startPoint y: 256, endPoint x: 942, endPoint y: 260, distance: 20.4
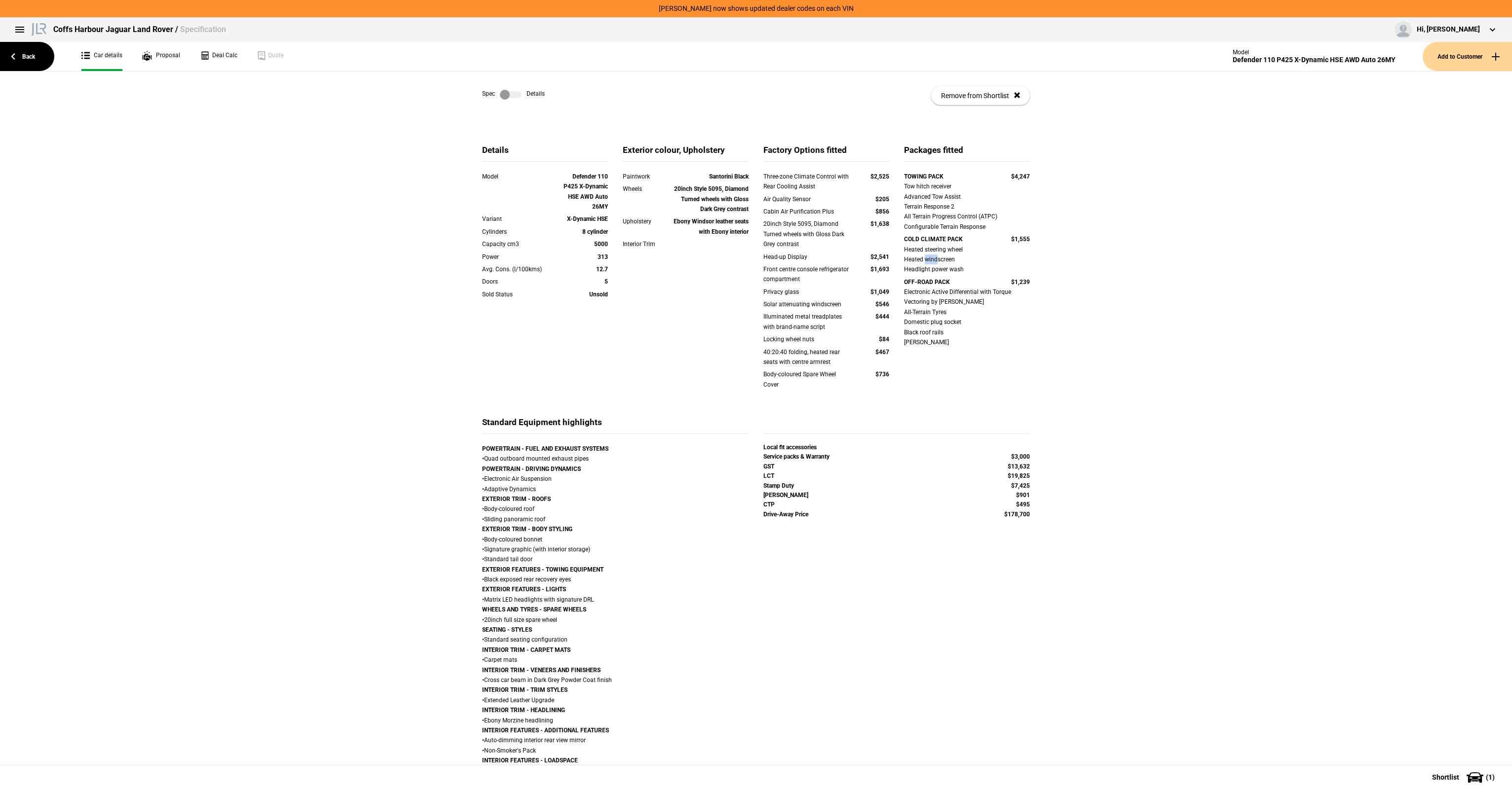
click at [942, 260] on div "Heated steering wheel Heated windscreen Headlight power wash" at bounding box center [967, 259] width 126 height 30
click at [943, 260] on div "Heated steering wheel Heated windscreen Headlight power wash" at bounding box center [967, 259] width 126 height 30
drag, startPoint x: 764, startPoint y: 168, endPoint x: 874, endPoint y: 289, distance: 163.5
click at [874, 289] on div "Factory Options fitted Three-zone Climate Control with Rear Cooling Assist $2,5…" at bounding box center [826, 273] width 126 height 258
click at [874, 289] on strong "$1,049" at bounding box center [880, 292] width 19 height 7
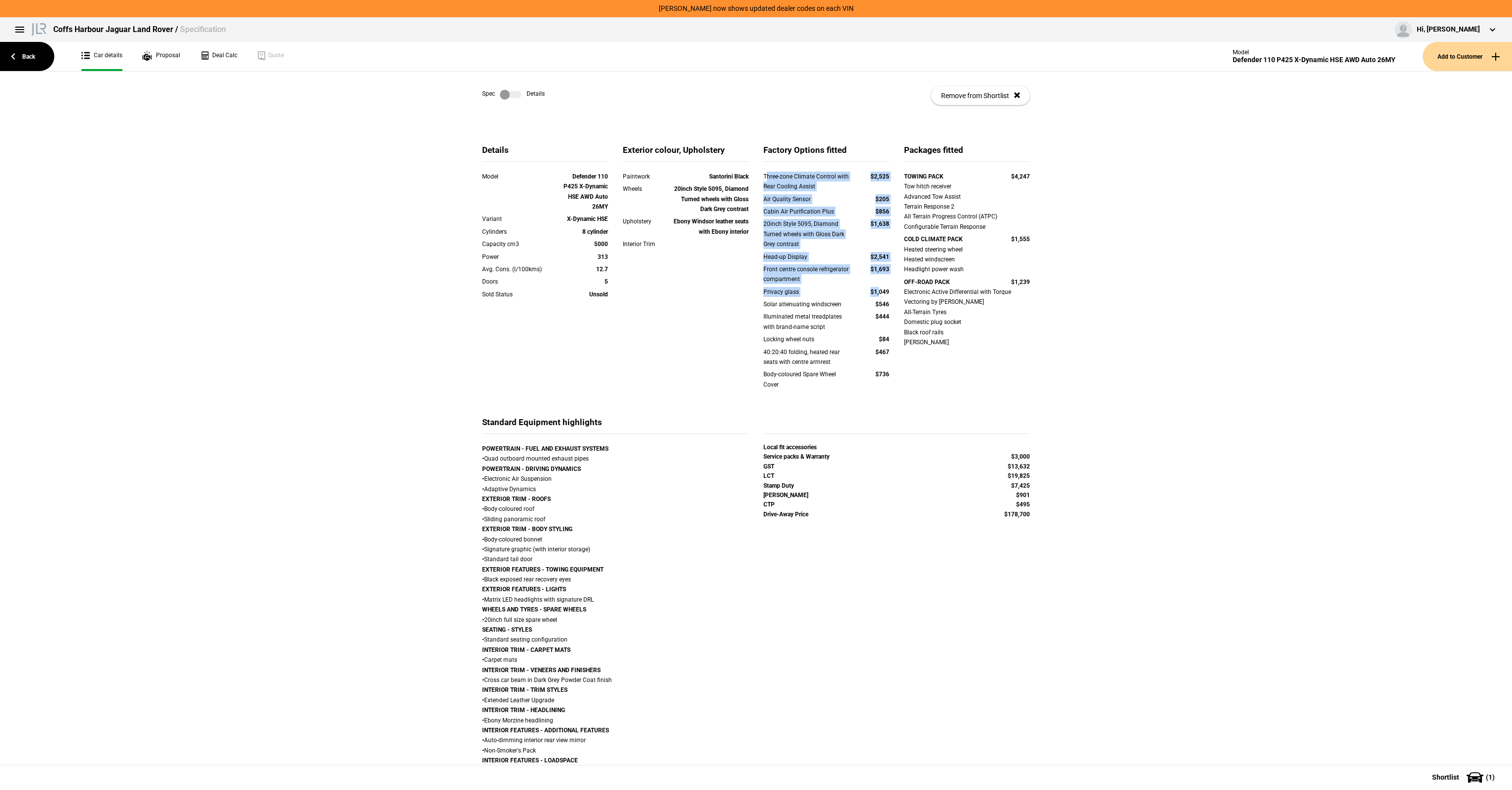
click at [783, 215] on div "Cabin Air Purification Plus" at bounding box center [807, 211] width 88 height 10
drag, startPoint x: 801, startPoint y: 237, endPoint x: 814, endPoint y: 238, distance: 13.0
click at [814, 238] on div "20inch Style 5095, Diamond Turned wheels with Gloss Dark Grey contrast" at bounding box center [807, 234] width 88 height 30
drag, startPoint x: 851, startPoint y: 240, endPoint x: 812, endPoint y: 238, distance: 39.1
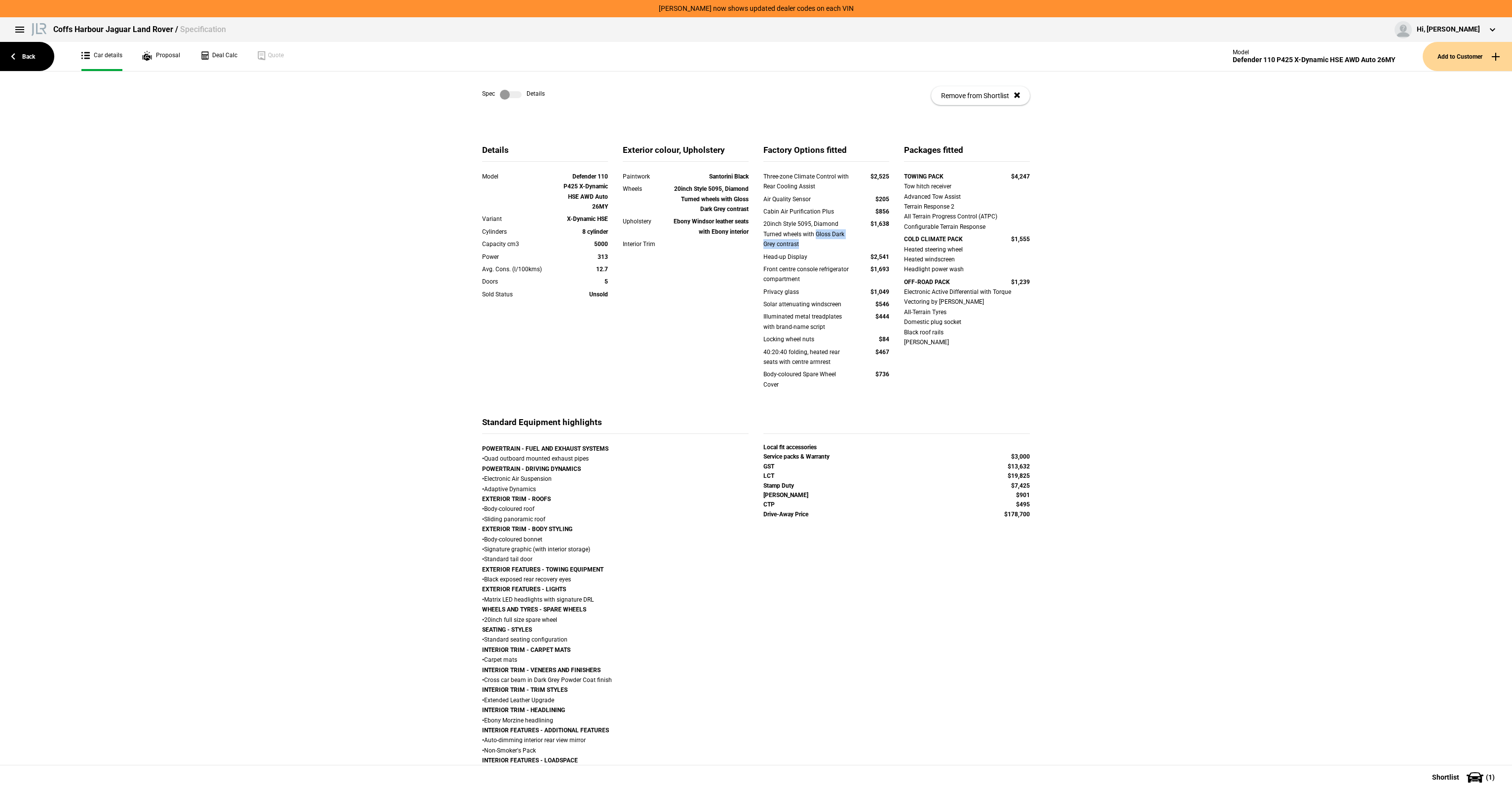
click at [812, 238] on div "20inch Style 5095, Diamond Turned wheels with Gloss Dark Grey contrast $1,638" at bounding box center [826, 234] width 126 height 30
click at [812, 238] on div "20inch Style 5095, Diamond Turned wheels with Gloss Dark Grey contrast" at bounding box center [807, 234] width 88 height 30
click at [810, 238] on div "20inch Style 5095, Diamond Turned wheels with Gloss Dark Grey contrast" at bounding box center [807, 234] width 88 height 30
click at [811, 238] on div "20inch Style 5095, Diamond Turned wheels with Gloss Dark Grey contrast" at bounding box center [807, 234] width 88 height 30
drag, startPoint x: 811, startPoint y: 238, endPoint x: 821, endPoint y: 232, distance: 11.7
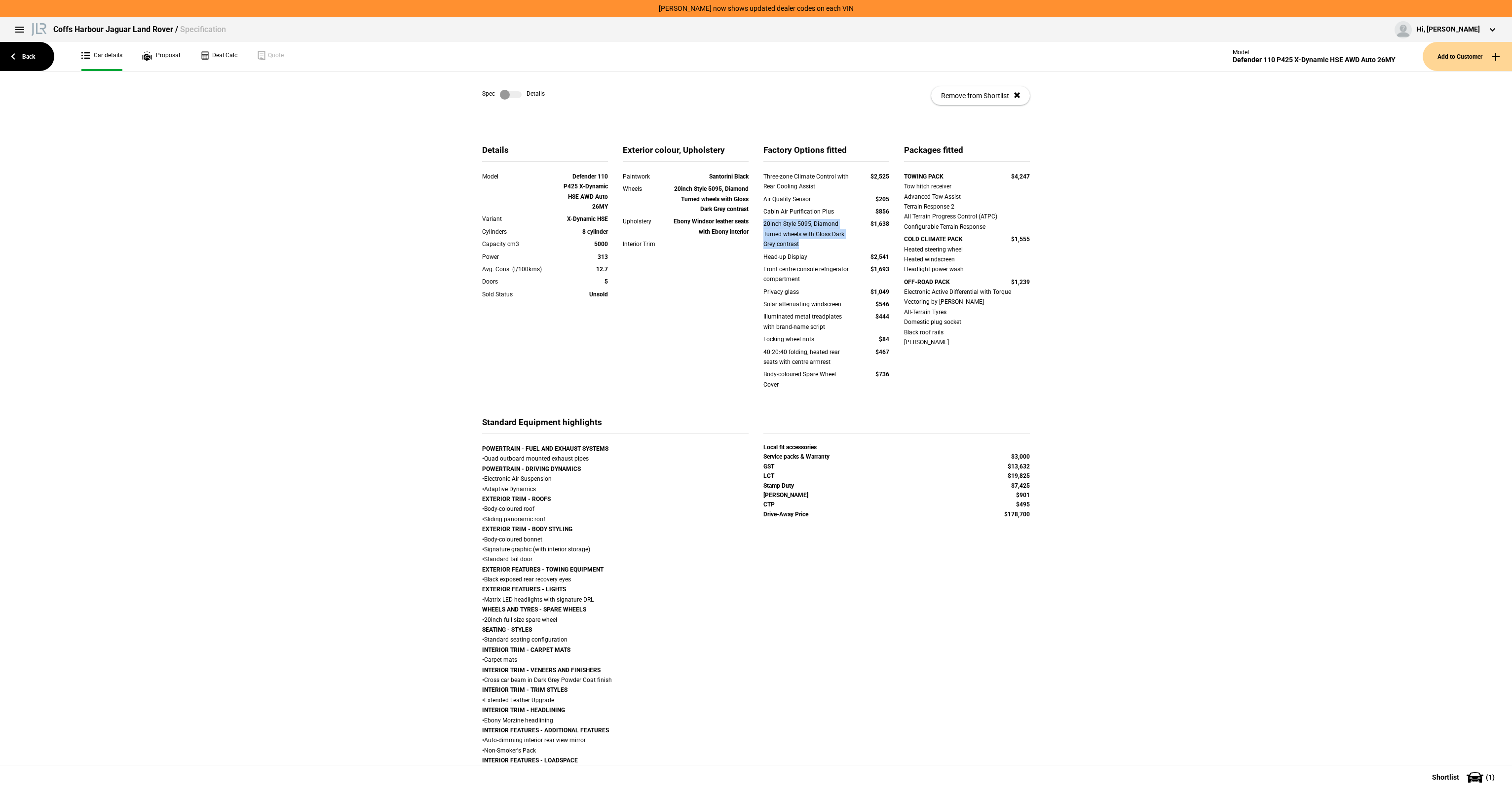
click at [821, 232] on div "20inch Style 5095, Diamond Turned wheels with Gloss Dark Grey contrast" at bounding box center [807, 234] width 88 height 30
click at [837, 232] on div "20inch Style 5095, Diamond Turned wheels with Gloss Dark Grey contrast" at bounding box center [807, 234] width 88 height 30
click at [836, 272] on div "Three-zone Climate Control with Rear Cooling Assist $2,525 Air Quality Sensor $…" at bounding box center [826, 287] width 126 height 230
drag, startPoint x: 836, startPoint y: 272, endPoint x: 828, endPoint y: 282, distance: 12.8
click at [839, 273] on div "Front centre console refrigerator compartment" at bounding box center [807, 274] width 88 height 21
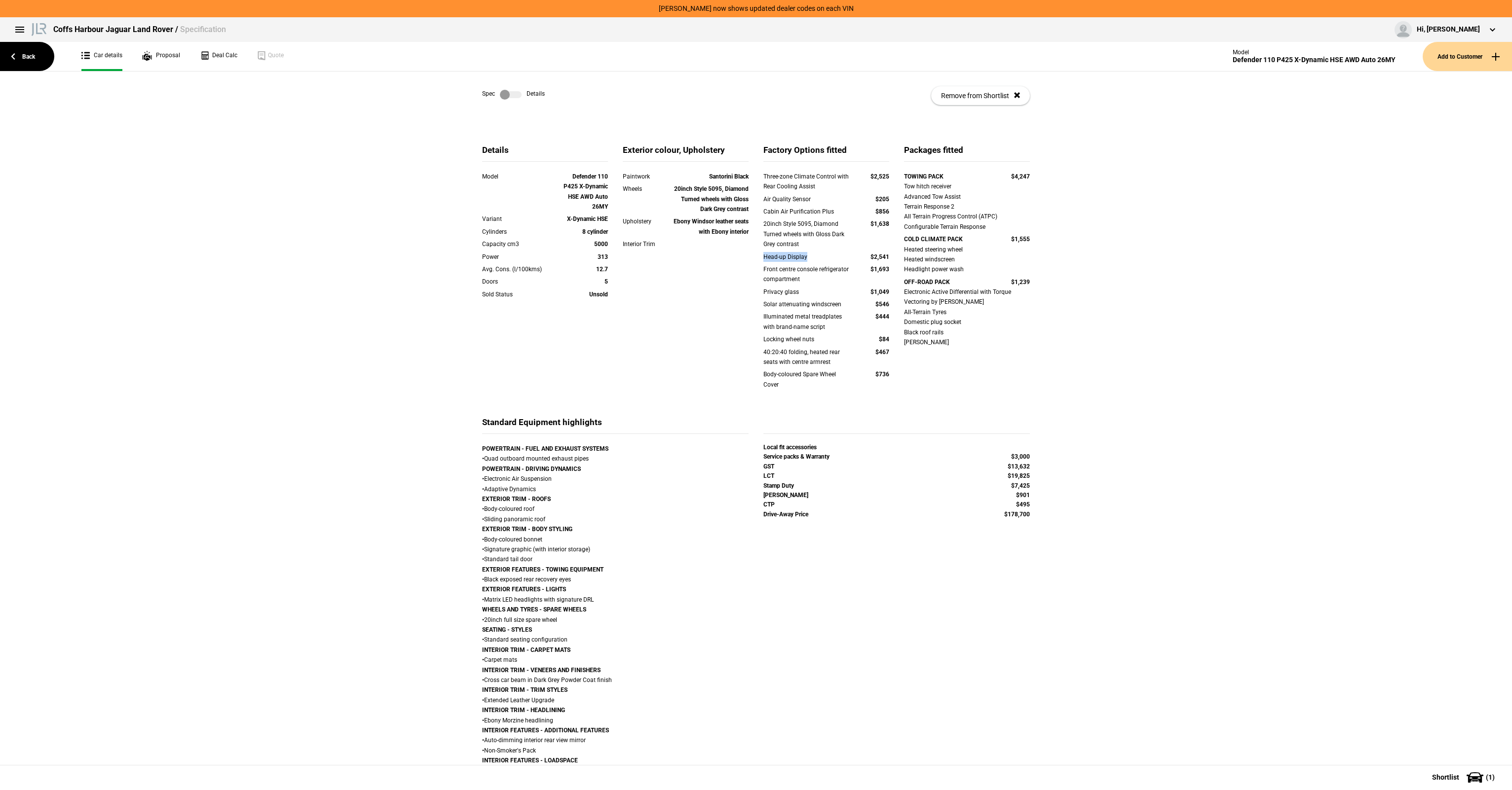
drag, startPoint x: 761, startPoint y: 258, endPoint x: 802, endPoint y: 255, distance: 41.1
click at [802, 255] on div "Head-up Display" at bounding box center [807, 256] width 88 height 10
drag, startPoint x: 802, startPoint y: 255, endPoint x: 785, endPoint y: 268, distance: 21.4
click at [802, 255] on div "Head-up Display" at bounding box center [807, 256] width 88 height 10
drag, startPoint x: 785, startPoint y: 268, endPoint x: 806, endPoint y: 270, distance: 21.1
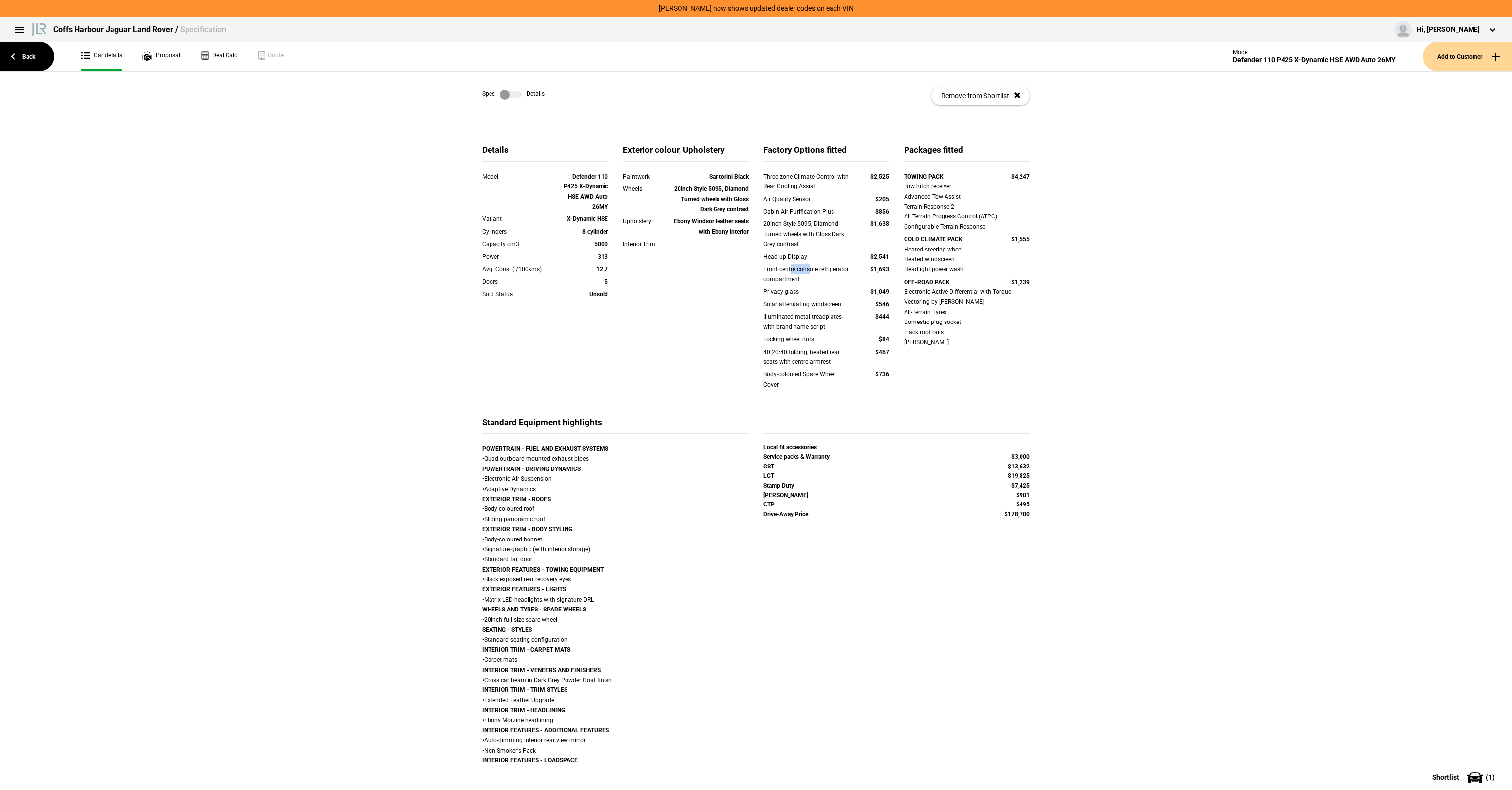
click at [806, 270] on div "Front centre console refrigerator compartment" at bounding box center [807, 274] width 88 height 21
drag, startPoint x: 775, startPoint y: 305, endPoint x: 783, endPoint y: 304, distance: 8.1
click at [783, 304] on div "Solar attenuating windscreen" at bounding box center [807, 304] width 88 height 10
drag, startPoint x: 783, startPoint y: 304, endPoint x: 784, endPoint y: 315, distance: 11.0
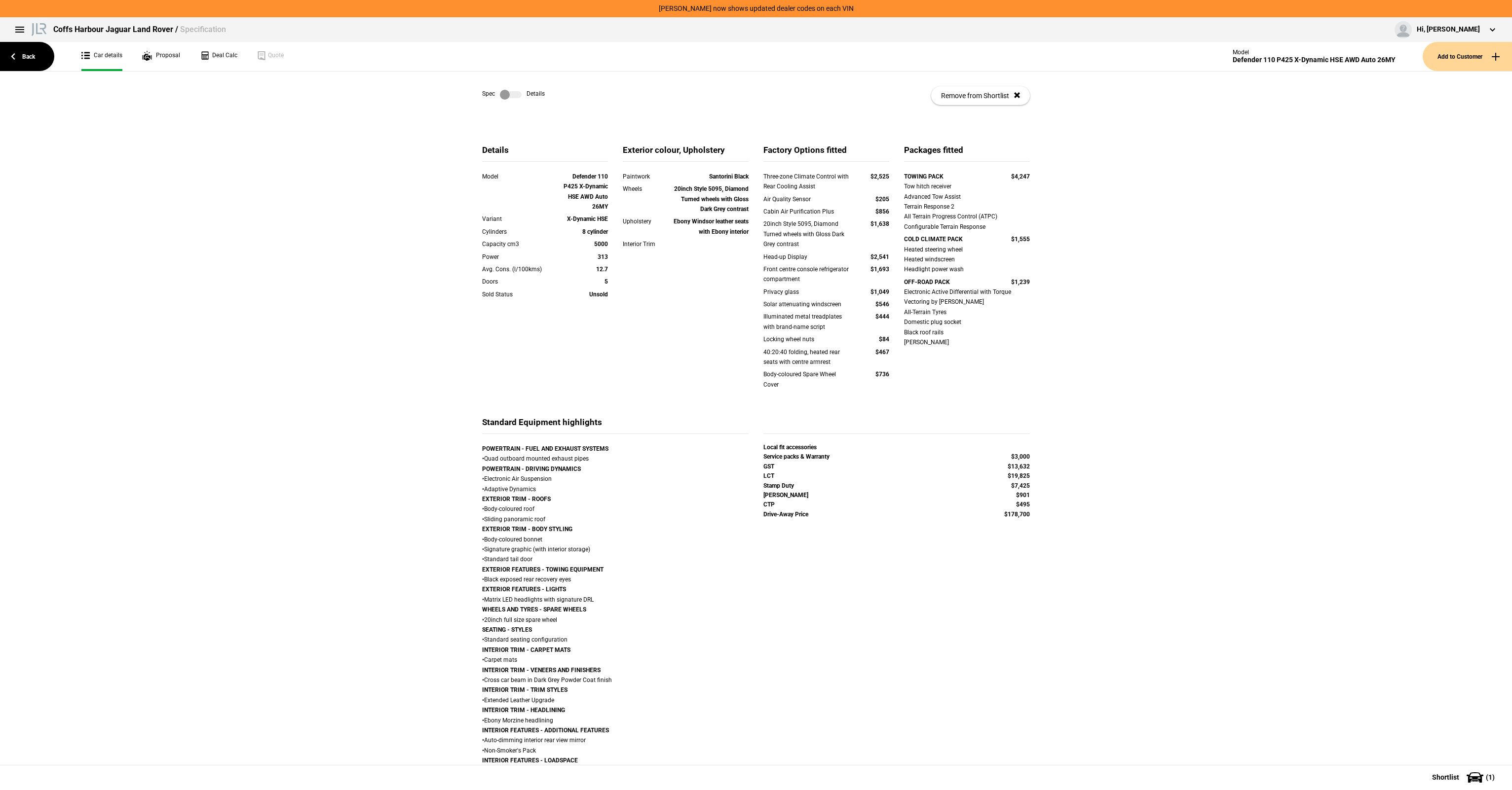
click at [783, 304] on div "Solar attenuating windscreen" at bounding box center [807, 304] width 88 height 10
drag
click at [869, 324] on div "Illuminated metal treadplates with brand-name script $444" at bounding box center [826, 322] width 126 height 21
click at [870, 324] on div "Illuminated metal treadplates with brand-name script $444" at bounding box center [826, 322] width 126 height 21
click at [787, 342] on div "Locking wheel nuts" at bounding box center [807, 339] width 88 height 10
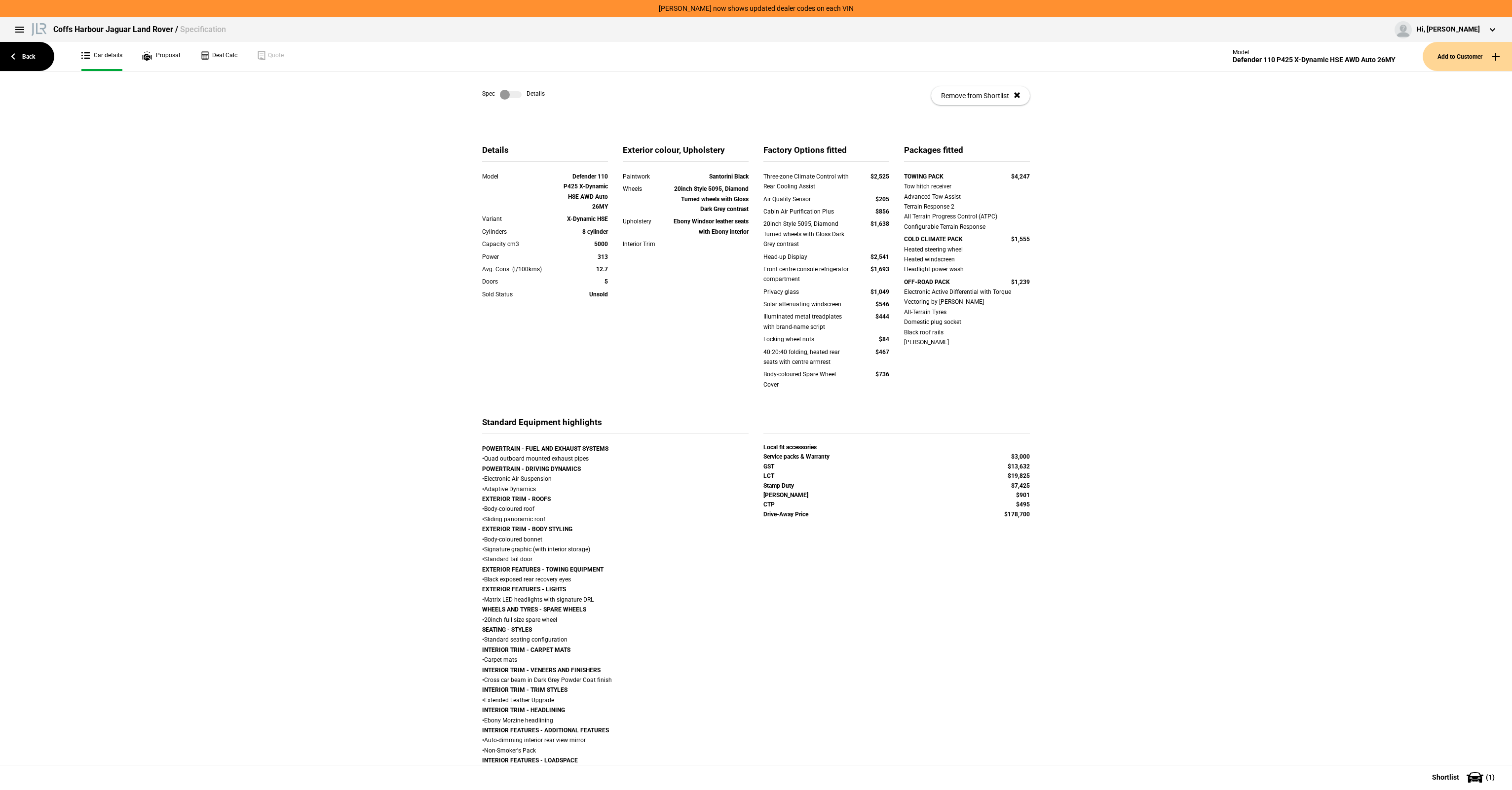
click at [784, 376] on div "Body-coloured Spare Wheel Cover" at bounding box center [807, 379] width 88 height 21
click at [830, 178] on div "Three-zone Climate Control with Rear Cooling Assist" at bounding box center [807, 181] width 88 height 21
click at [834, 178] on div "Three-zone Climate Control with Rear Cooling Assist" at bounding box center [807, 181] width 88 height 21
click at [823, 201] on div "Air Quality Sensor" at bounding box center [807, 199] width 88 height 10
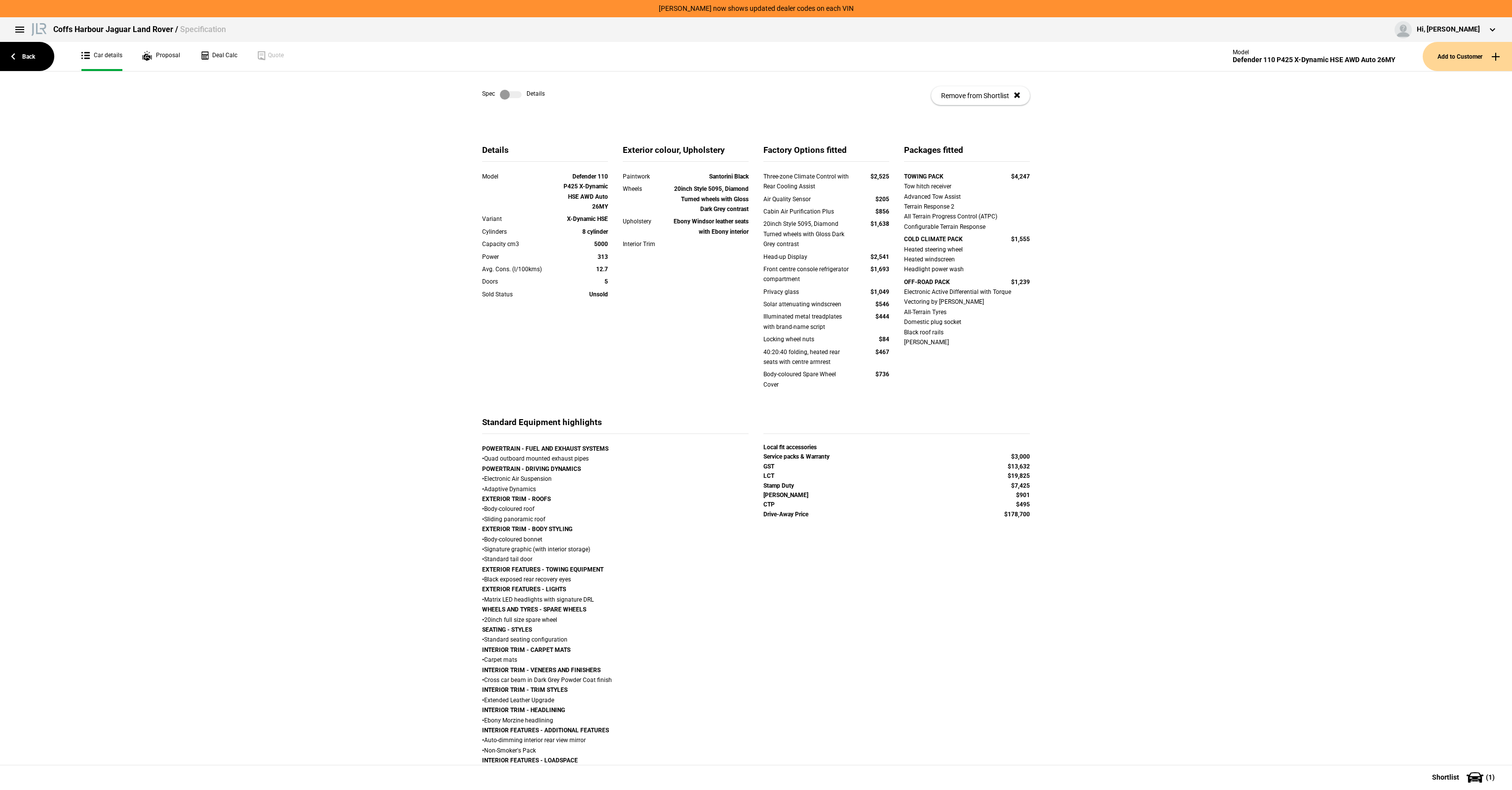
click at [777, 283] on div "Front centre console refrigerator compartment" at bounding box center [807, 274] width 88 height 21
click at [886, 311] on div "Three-zone Climate Control with Rear Cooling Assist $2,525 Air Quality Sensor $…" at bounding box center [826, 287] width 126 height 230
click at [886, 311] on div "Solar attenuating windscreen $546" at bounding box center [826, 305] width 140 height 13
click at [792, 313] on div "Illuminated metal treadplates with brand-name script" at bounding box center [807, 322] width 88 height 21
click at [817, 305] on div "Solar attenuating windscreen" at bounding box center [807, 304] width 88 height 10
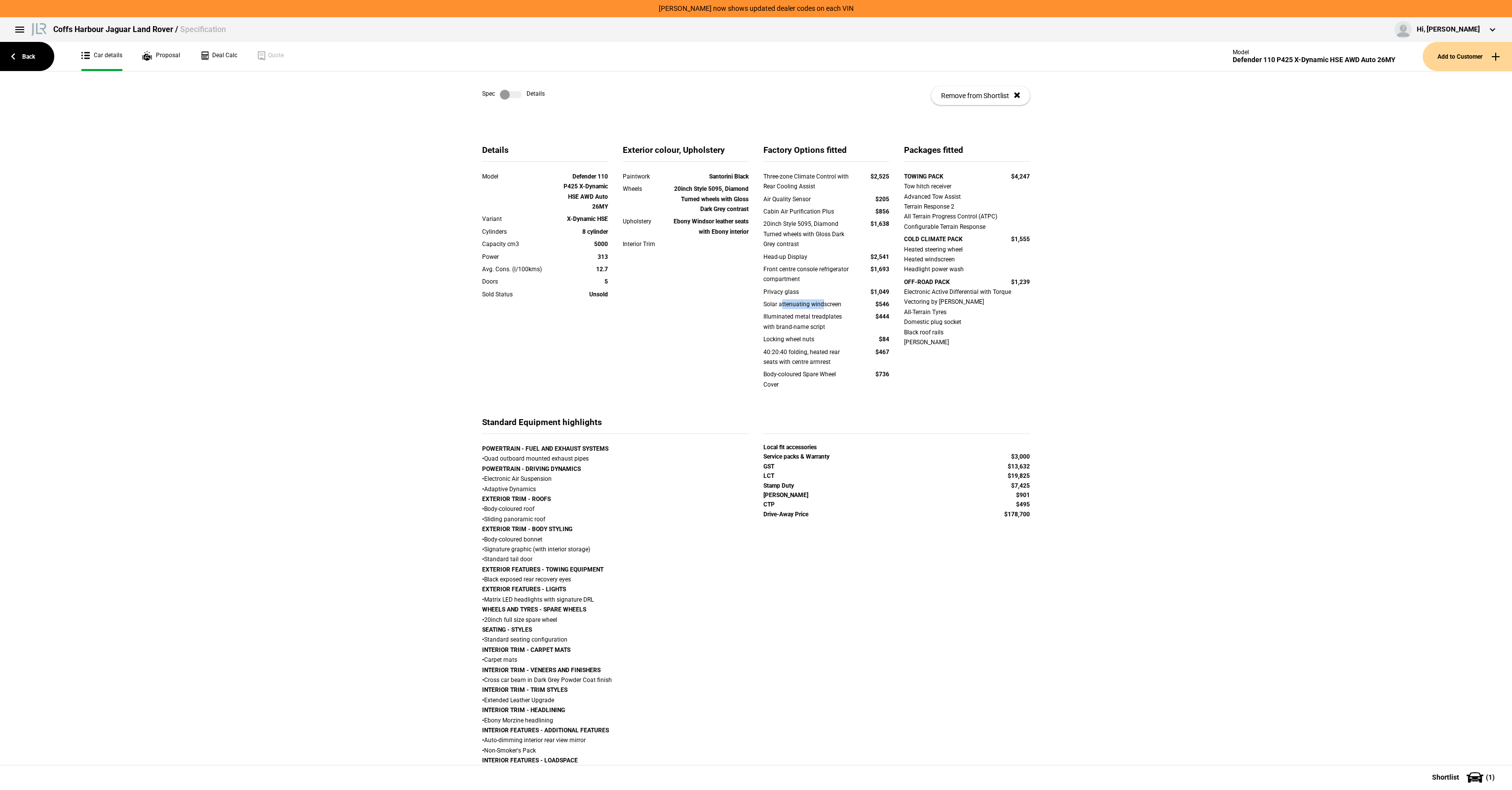
click at [817, 305] on div "Solar attenuating windscreen" at bounding box center [807, 304] width 88 height 10
click at [812, 295] on div "Privacy glass $1,049" at bounding box center [826, 293] width 140 height 13
click at [812, 294] on div "Privacy glass" at bounding box center [807, 291] width 88 height 10
click at [825, 358] on div "40:20:40 folding, heated rear seats with centre armrest" at bounding box center [807, 357] width 88 height 21
click at [825, 359] on div "40:20:40 folding, heated rear seats with centre armrest" at bounding box center [807, 357] width 88 height 21
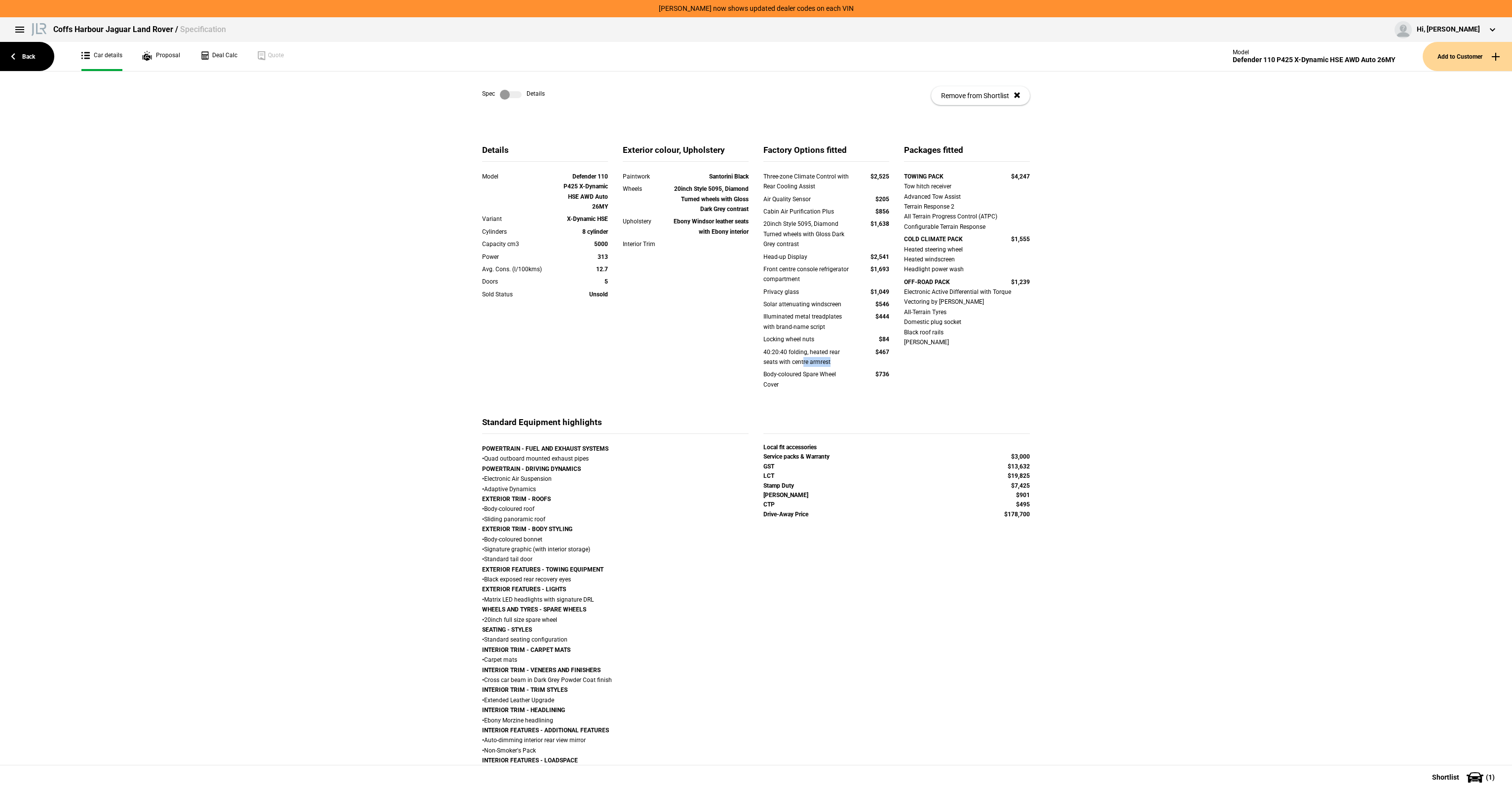
click at [799, 360] on div "40:20:40 folding, heated rear seats with centre armrest" at bounding box center [807, 357] width 88 height 21
click at [798, 360] on div "40:20:40 folding, heated rear seats with centre armrest" at bounding box center [807, 357] width 88 height 21
click at [869, 371] on div "Three-zone Climate Control with Rear Cooling Assist $2,525 Air Quality Sensor $…" at bounding box center [826, 287] width 126 height 230
click at [868, 371] on div "$736" at bounding box center [870, 374] width 38 height 10
click at [800, 373] on div "Body-coloured Spare Wheel Cover" at bounding box center [807, 379] width 88 height 21
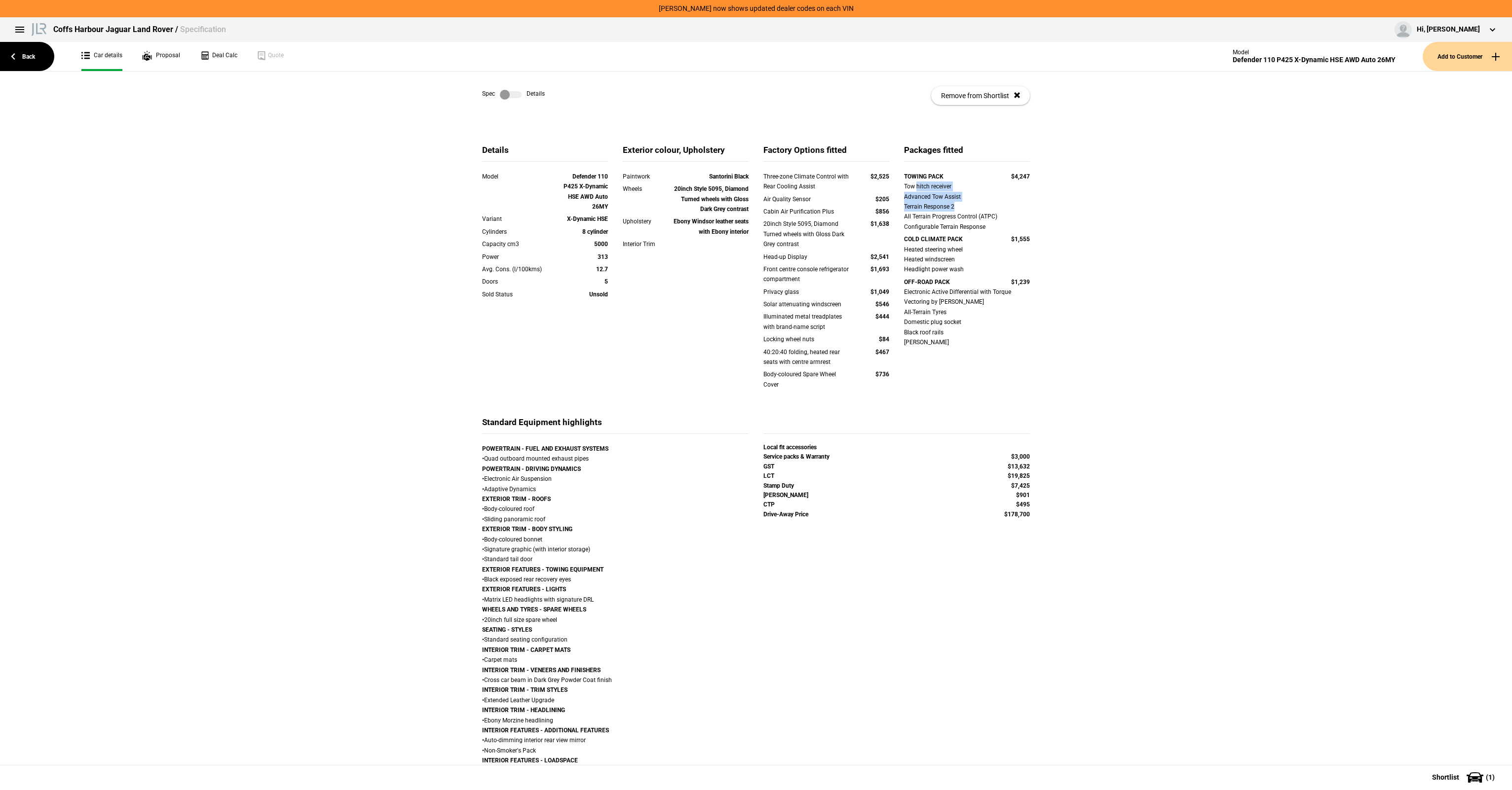
click at [951, 211] on div "Tow hitch receiver Advanced Tow Assist Terrain Response 2 All Terrain Progress …" at bounding box center [967, 207] width 126 height 50
click at [951, 212] on div "Tow hitch receiver Advanced Tow Assist Terrain Response 2 All Terrain Progress …" at bounding box center [967, 207] width 126 height 50
click at [934, 182] on div "Tow hitch receiver Advanced Tow Assist Terrain Response 2 All Terrain Progress …" at bounding box center [967, 207] width 126 height 50
click at [934, 182] on div "Tow hitch receiver Advanced Tow Assist Terrain Response 2 All Terrain Progress …" at bounding box center [967, 207] width 126 height 50
click at [981, 219] on div "TOWING PACK $4,247 Tow hitch receiver Advanced Tow Assist Terrain Response 2 Al…" at bounding box center [967, 201] width 126 height 60
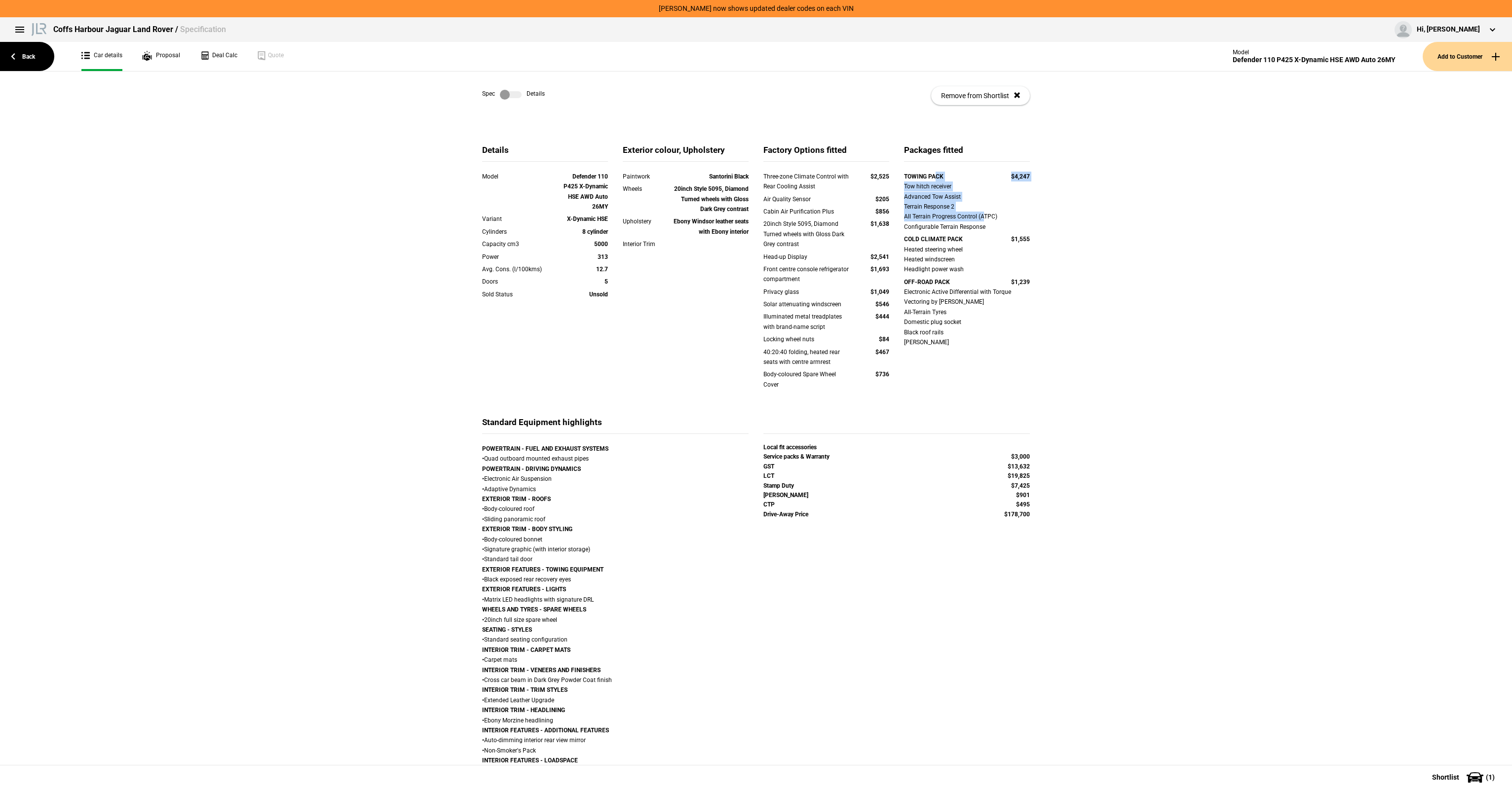
click at [981, 219] on div "Tow hitch receiver Advanced Tow Assist Terrain Response 2 All Terrain Progress …" at bounding box center [967, 207] width 126 height 50
click at [749, 229] on div "Paintwork Santorini Black Wheels 20inch Style 5095, Diamond Turned wheels with …" at bounding box center [686, 217] width 126 height 90
click at [751, 229] on div "Upholstery Ebony Windsor leather seats with Ebony interior" at bounding box center [686, 228] width 140 height 23
click at [700, 184] on div "20inch Style 5095, Diamond Turned wheels with Gloss Dark Grey contrast" at bounding box center [711, 199] width 76 height 30
click at [745, 250] on div "Paintwork Santorini Black Wheels 20inch Style 5095, Diamond Turned wheels with …" at bounding box center [686, 217] width 126 height 90
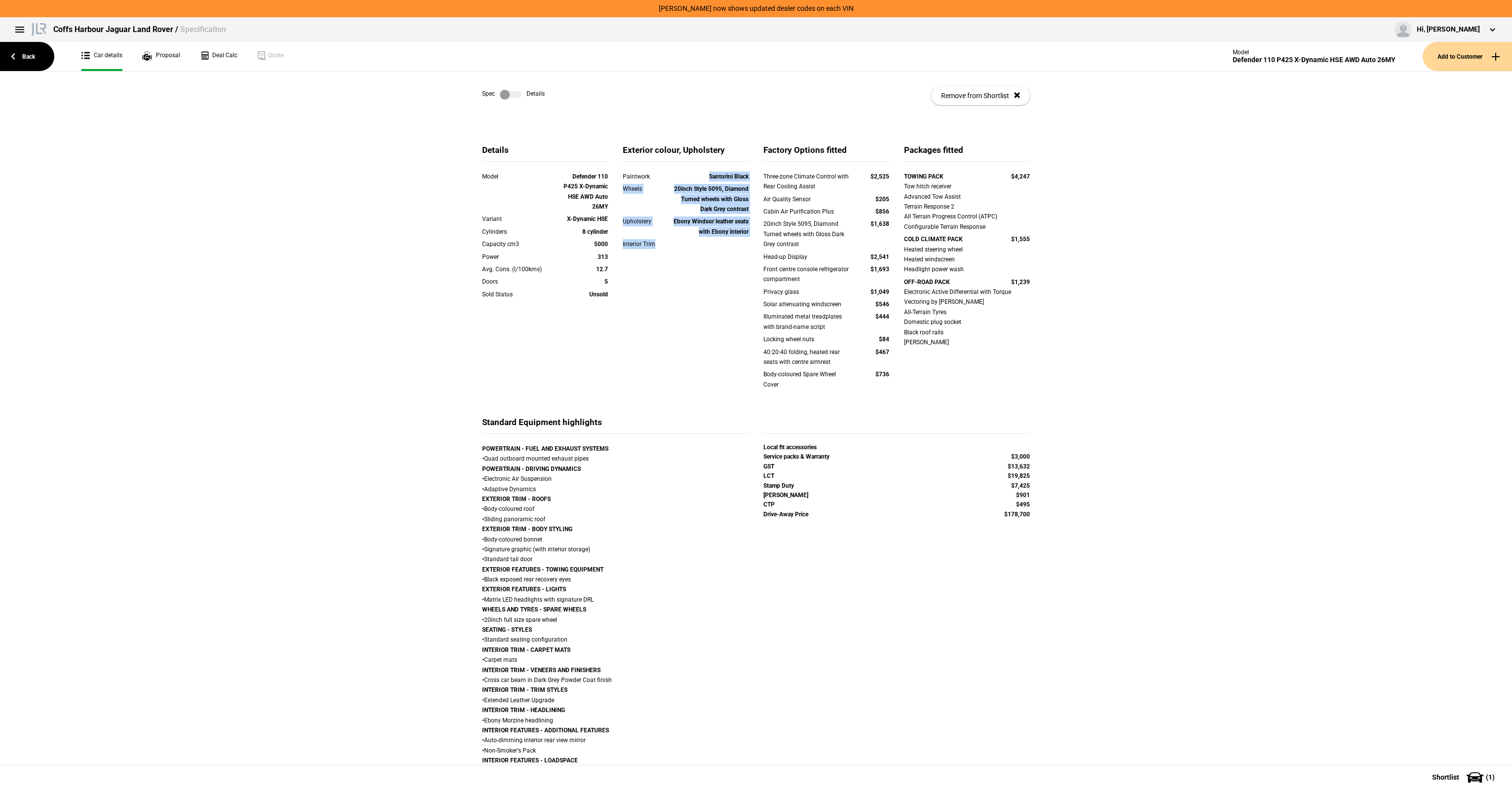
click at [745, 250] on div "Interior Trim" at bounding box center [686, 245] width 140 height 13
click at [668, 181] on div "Paintwork Santorini Black" at bounding box center [686, 177] width 140 height 13
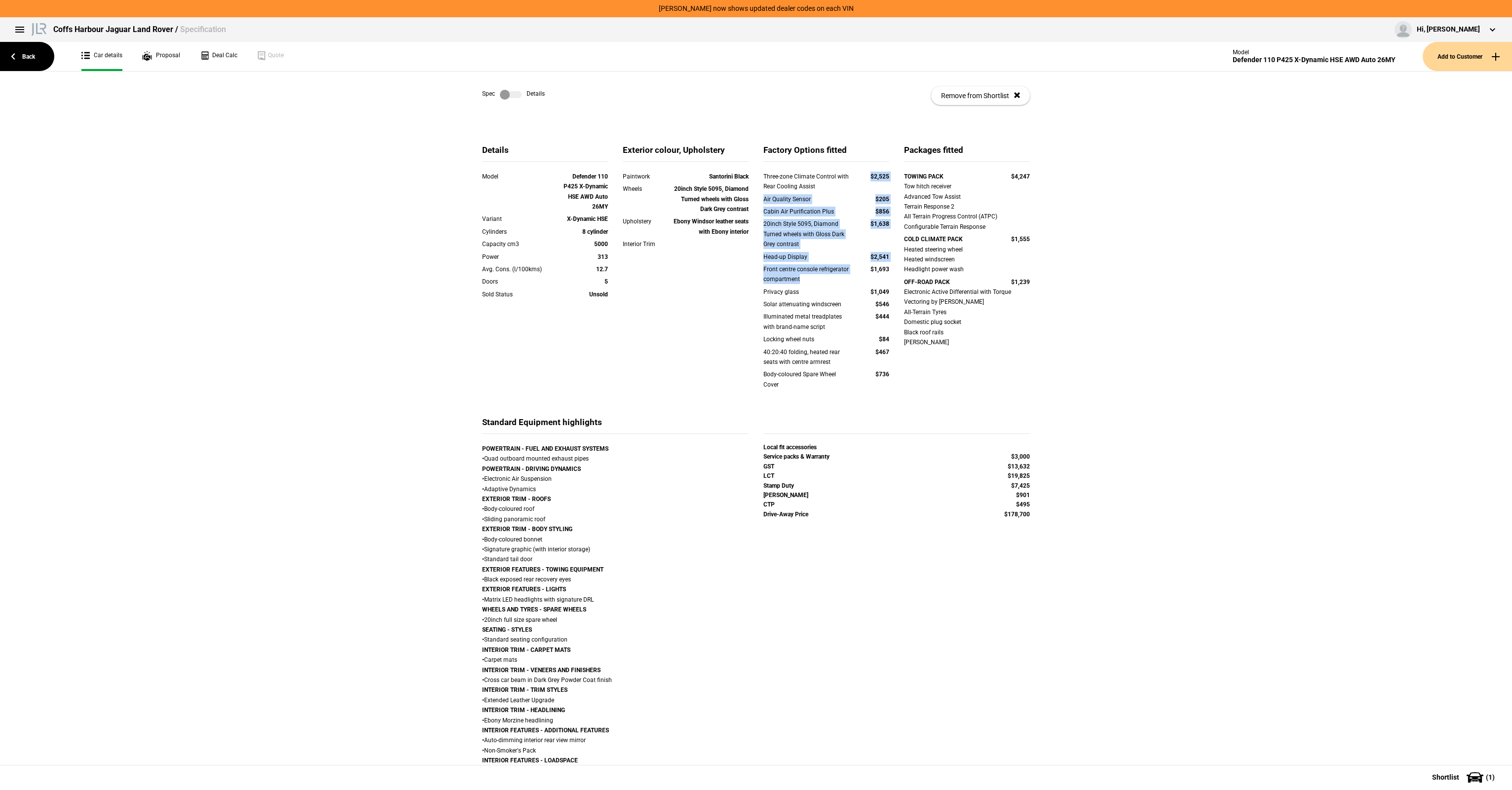
click at [847, 272] on div "Three-zone Climate Control with Rear Cooling Assist $2,525 Air Quality Sensor $…" at bounding box center [826, 287] width 126 height 230
click at [843, 279] on div "Front centre console refrigerator compartment" at bounding box center [807, 274] width 88 height 21
click at [819, 313] on div "Illuminated metal treadplates with brand-name script" at bounding box center [807, 322] width 88 height 21
click at [813, 297] on div "Privacy glass $1,049" at bounding box center [826, 293] width 140 height 13
click at [855, 327] on div "Three-zone Climate Control with Rear Cooling Assist $2,525 Air Quality Sensor $…" at bounding box center [826, 287] width 126 height 230
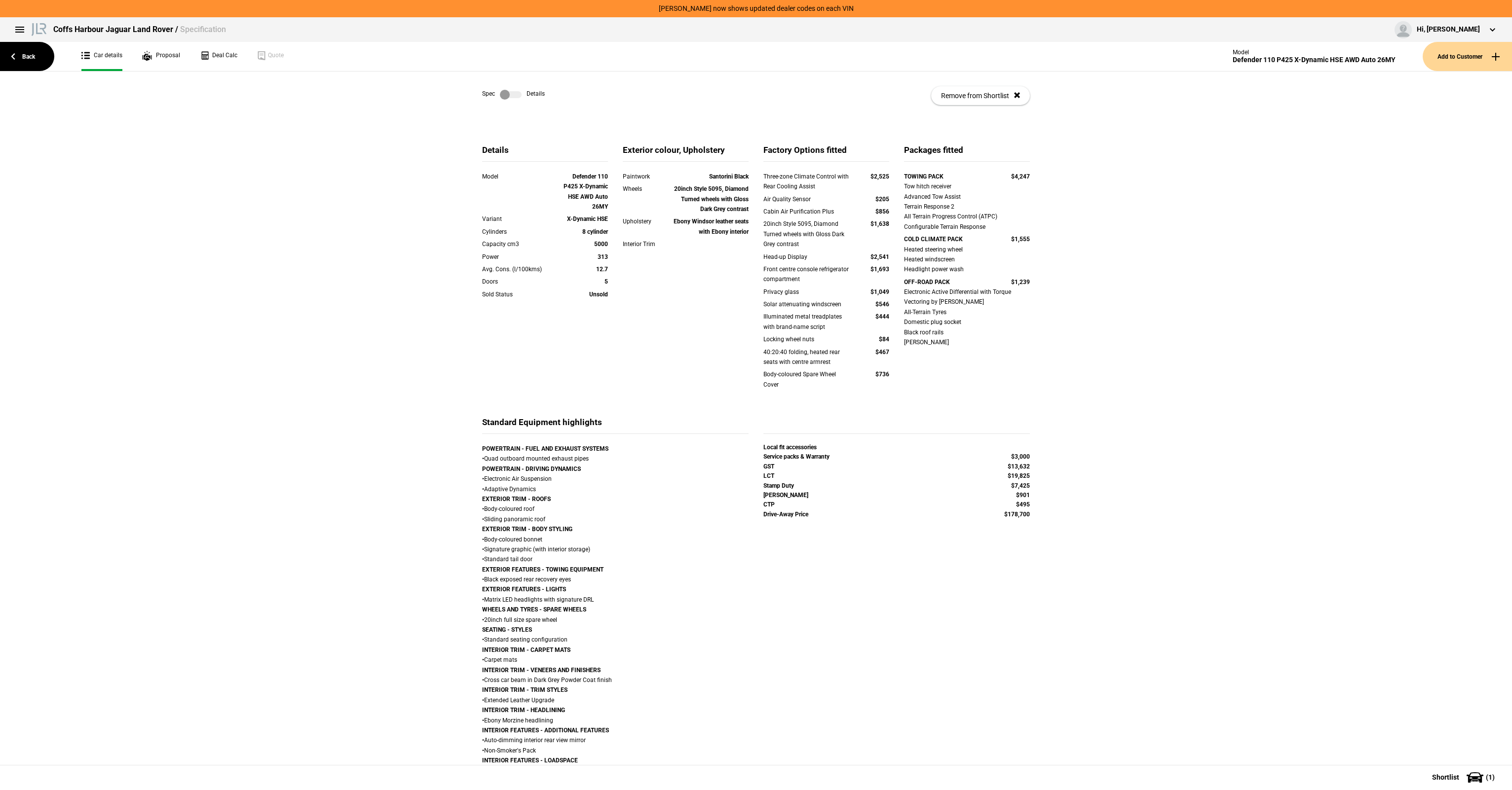
click at [853, 352] on div "$467" at bounding box center [870, 352] width 38 height 10
click at [841, 237] on div "Three-zone Climate Control with Rear Cooling Assist $2,525 Air Quality Sensor $…" at bounding box center [826, 287] width 126 height 230
click at [841, 237] on div "20inch Style 5095, Diamond Turned wheels with Gloss Dark Grey contrast" at bounding box center [807, 234] width 88 height 30
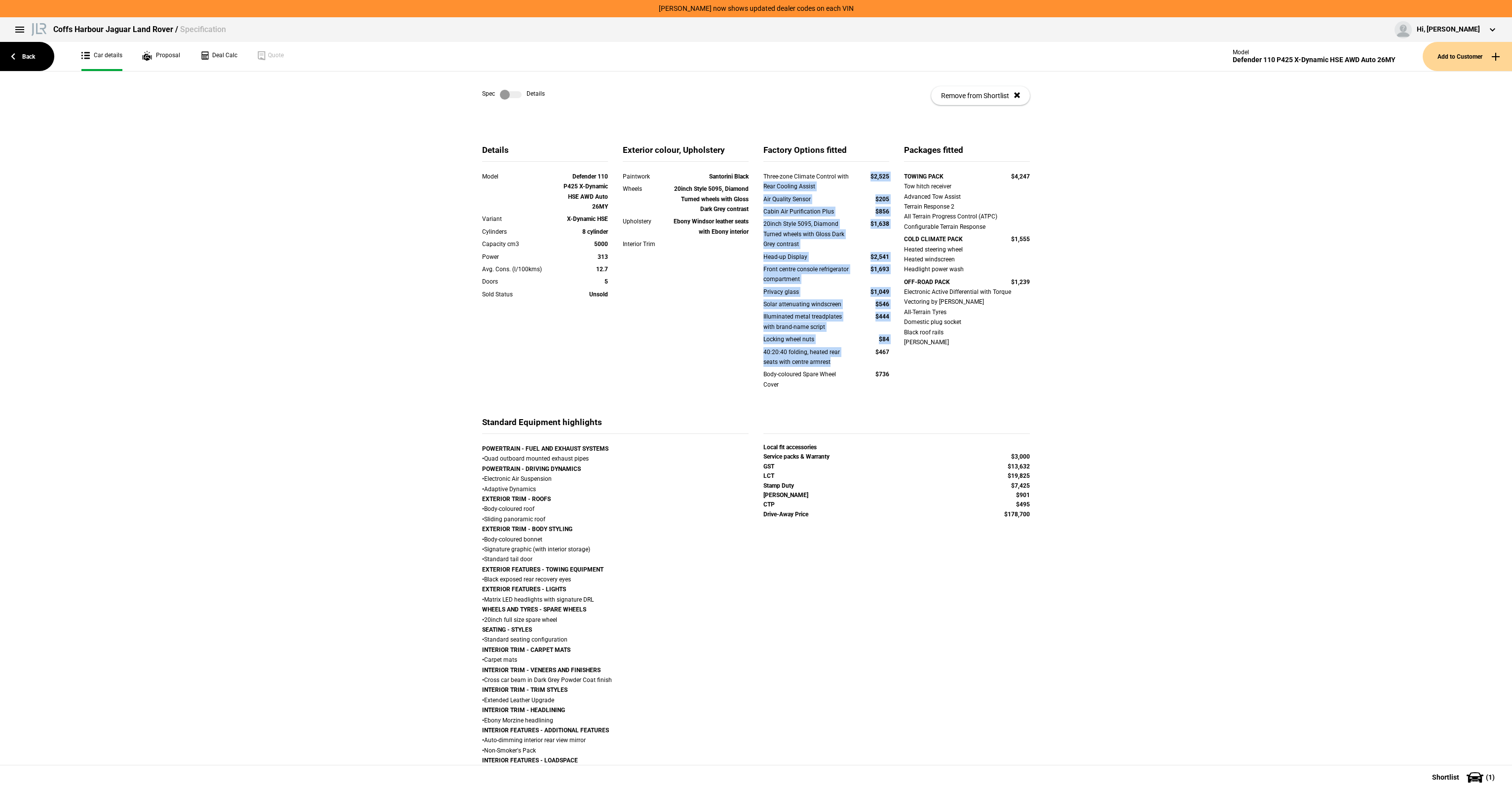
click at [830, 358] on div "Three-zone Climate Control with Rear Cooling Assist $2,525 Air Quality Sensor $…" at bounding box center [826, 287] width 126 height 230
click at [830, 358] on div "40:20:40 folding, heated rear seats with centre armrest" at bounding box center [807, 357] width 88 height 21
click at [808, 240] on div "20inch Style 5095, Diamond Turned wheels with Gloss Dark Grey contrast" at bounding box center [807, 234] width 88 height 30
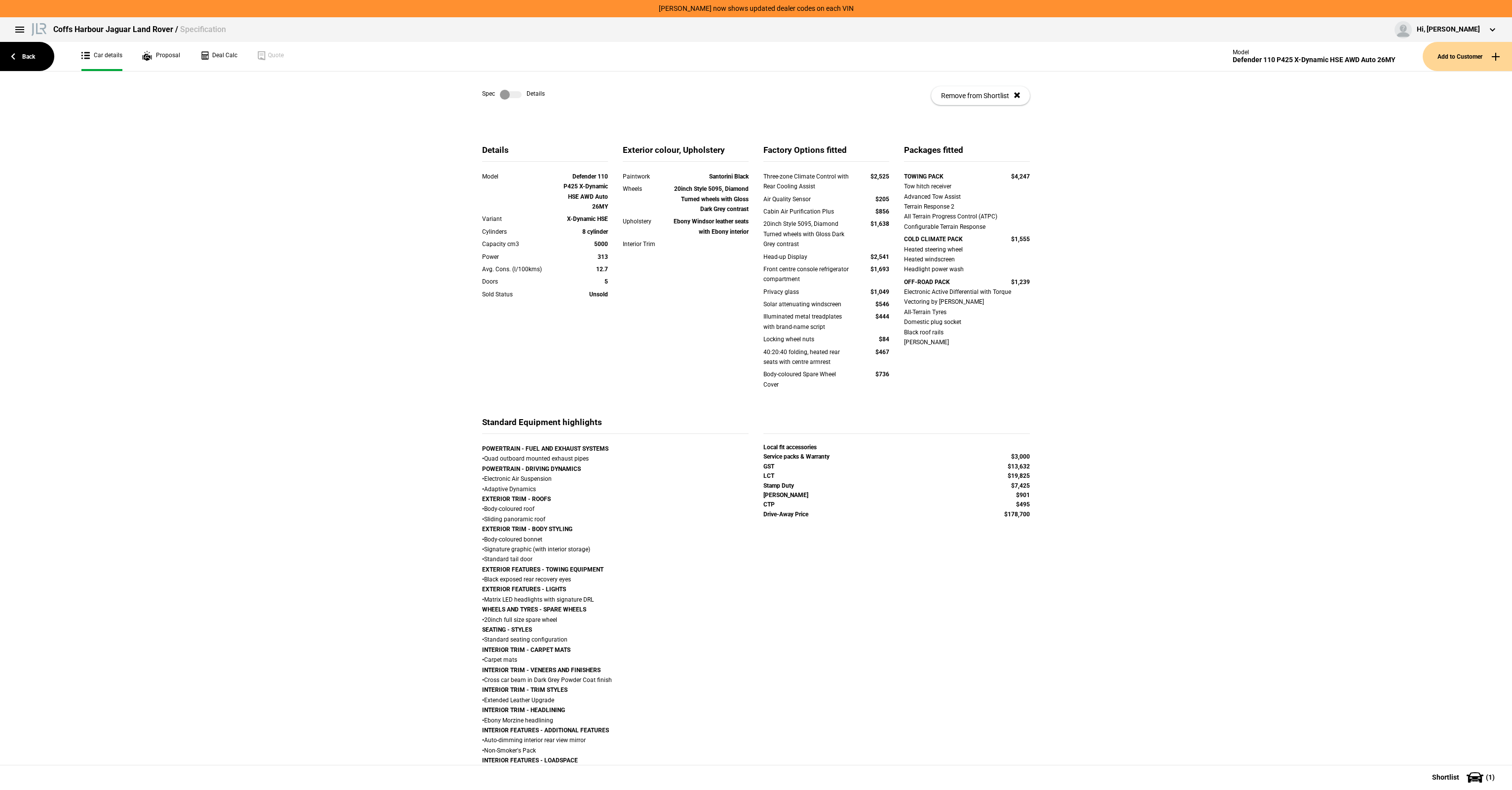
click at [504, 93] on label at bounding box center [510, 95] width 22 height 10
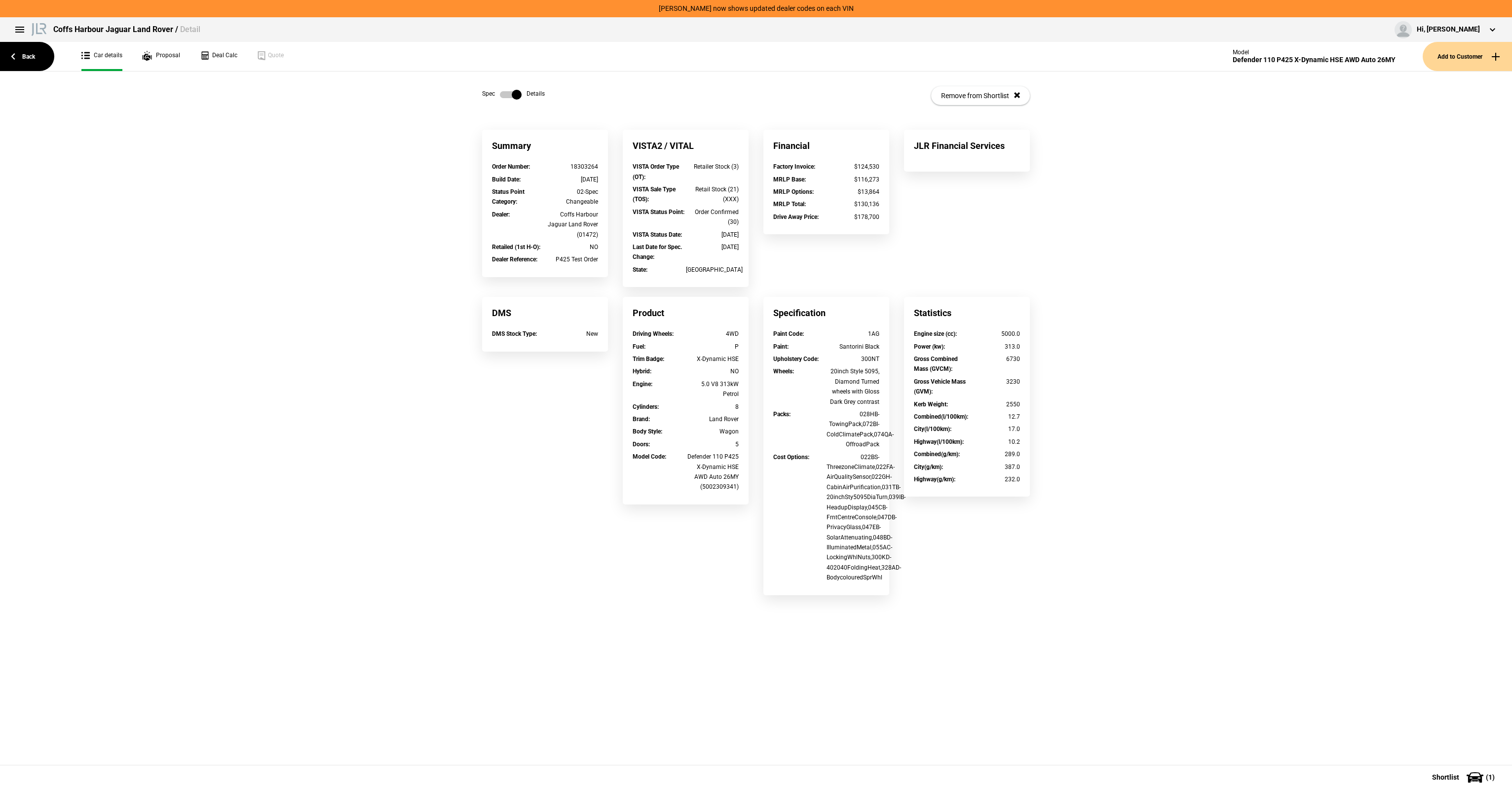
click at [504, 93] on label at bounding box center [510, 95] width 22 height 10
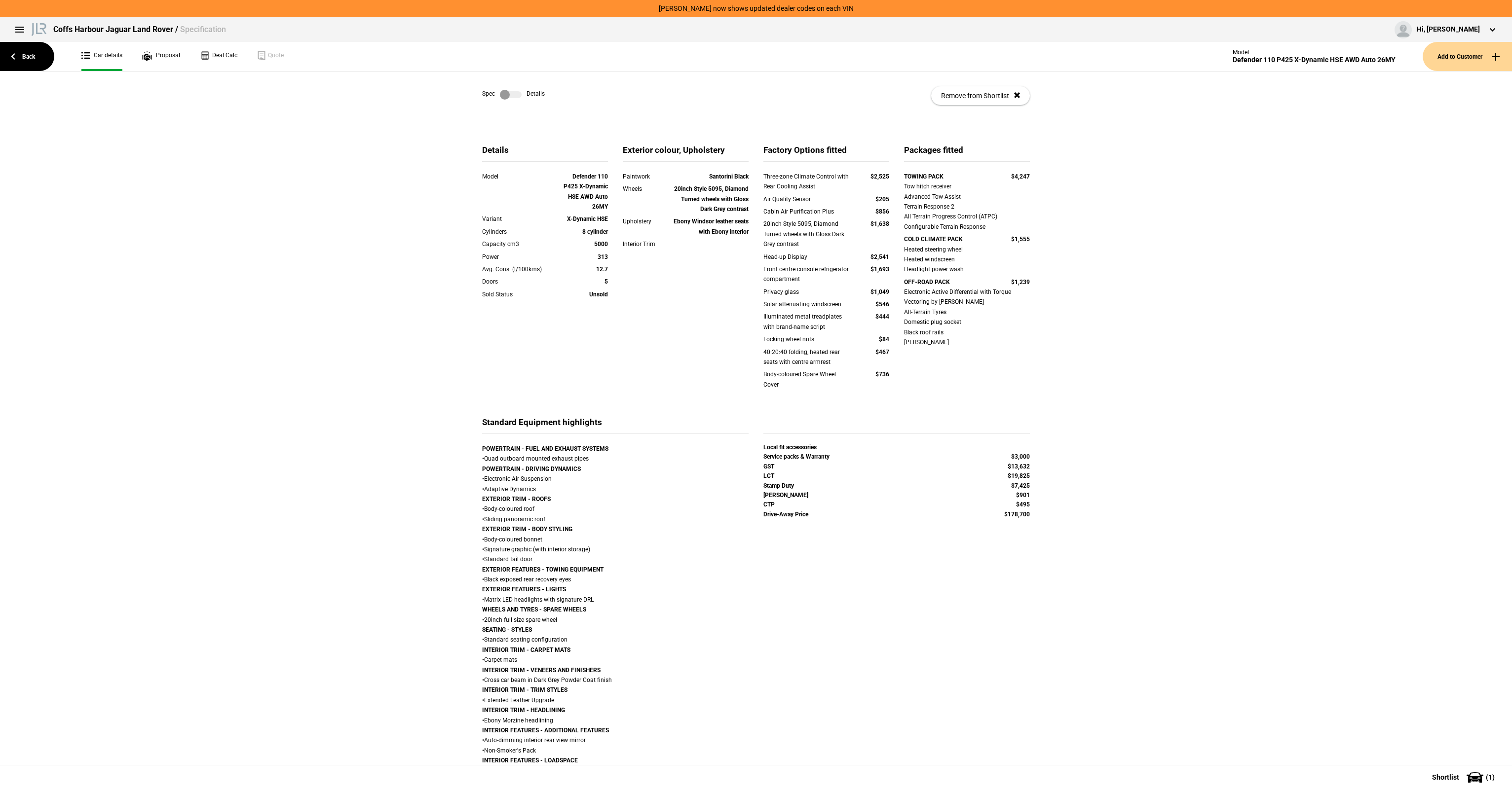
click at [502, 99] on label at bounding box center [510, 95] width 22 height 10
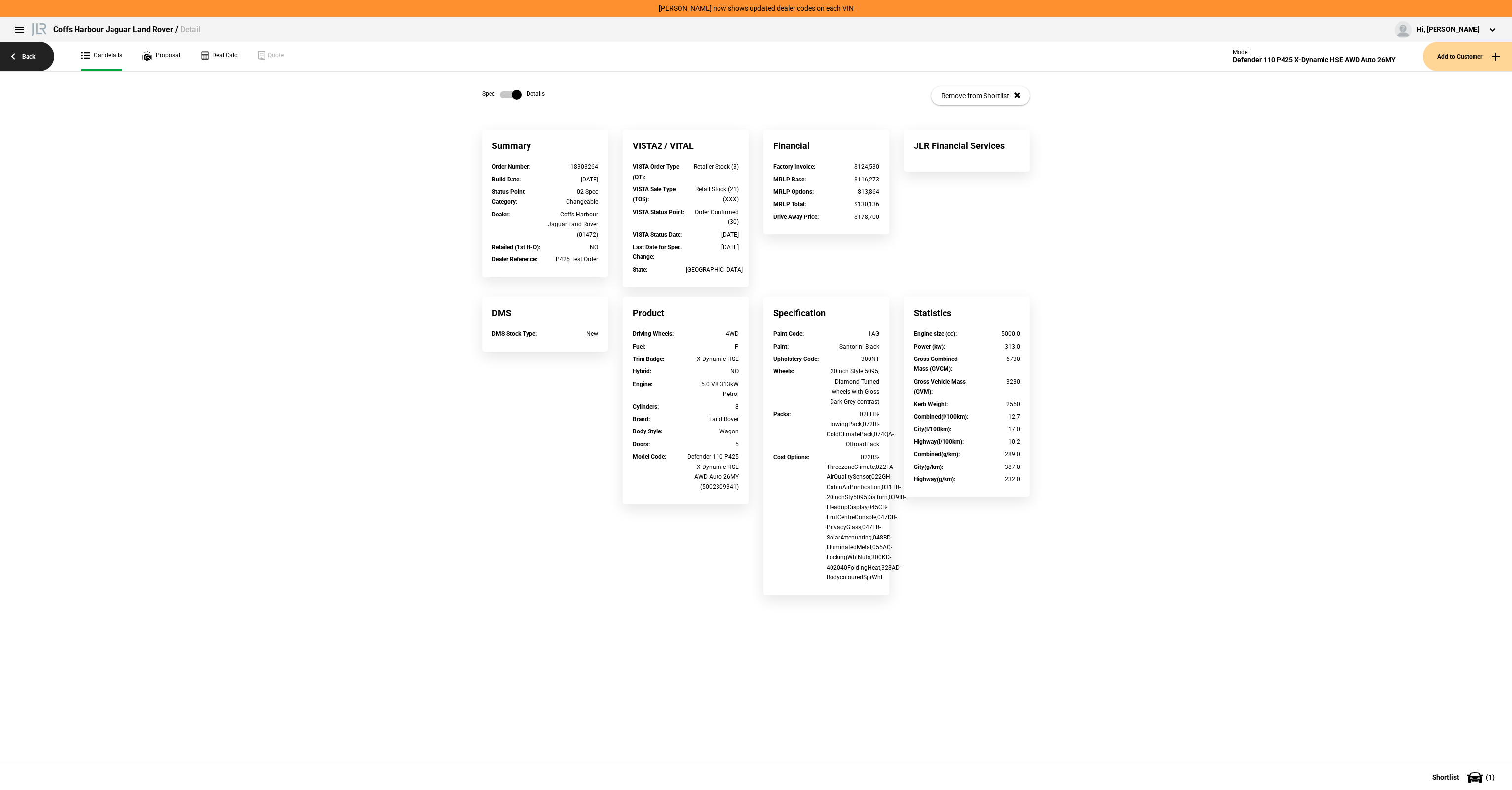
click at [23, 55] on link "Back" at bounding box center [27, 56] width 54 height 29
